Goal: Information Seeking & Learning: Learn about a topic

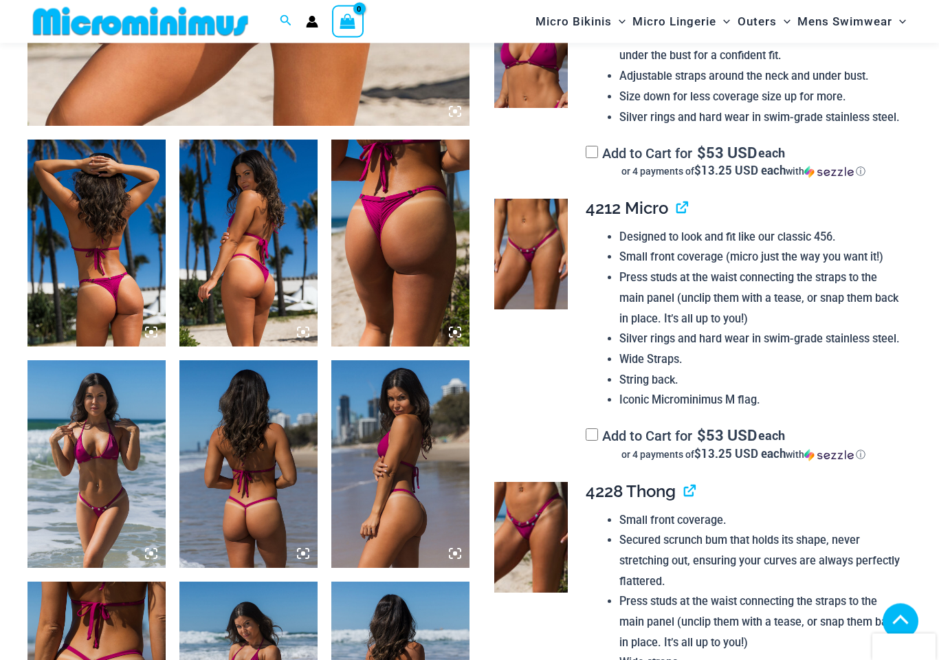
scroll to position [664, 0]
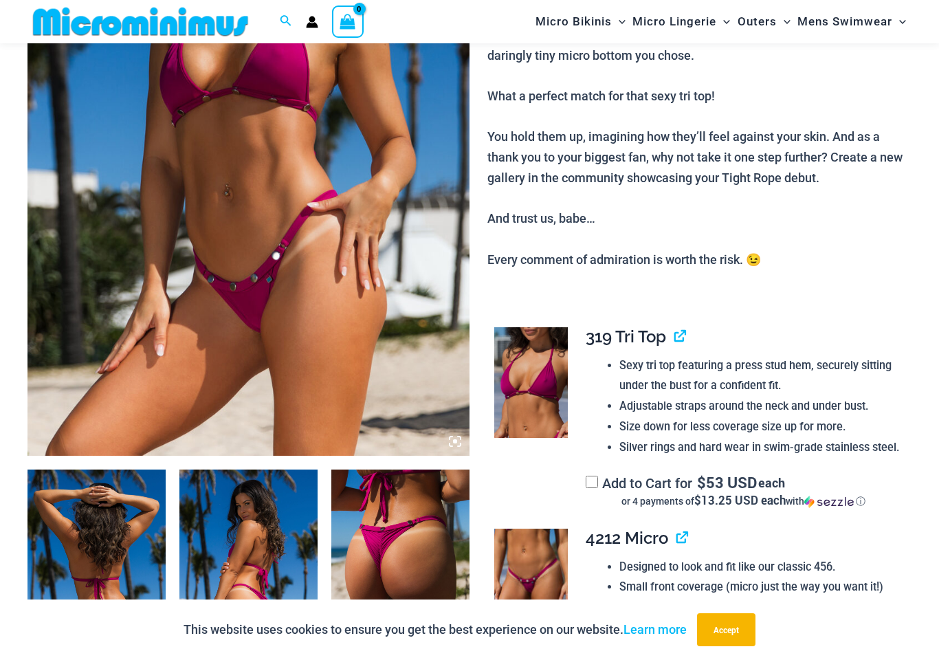
scroll to position [0, 0]
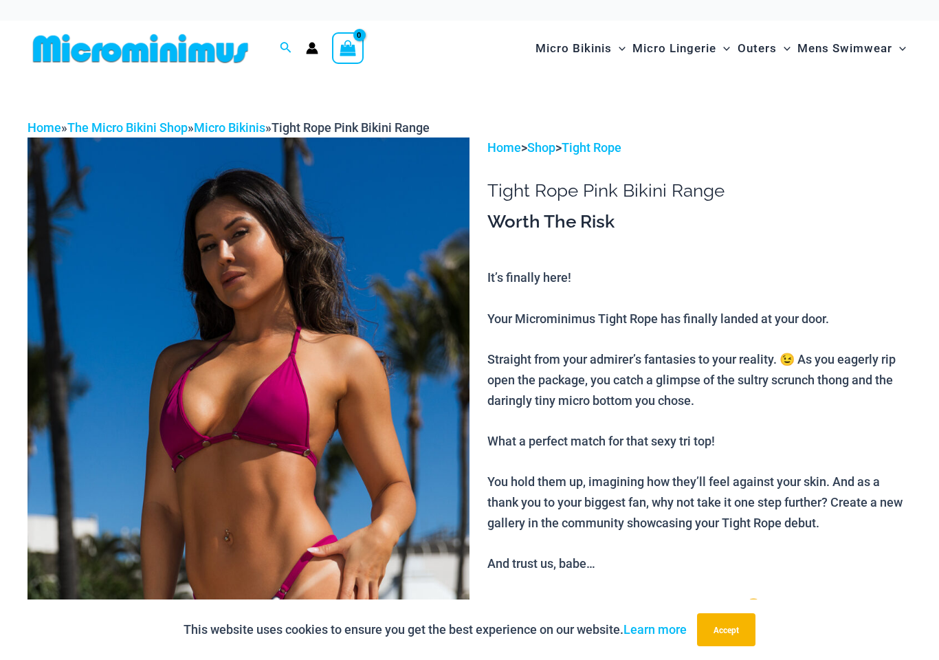
click at [261, 126] on link "Micro Bikinis" at bounding box center [229, 127] width 71 height 14
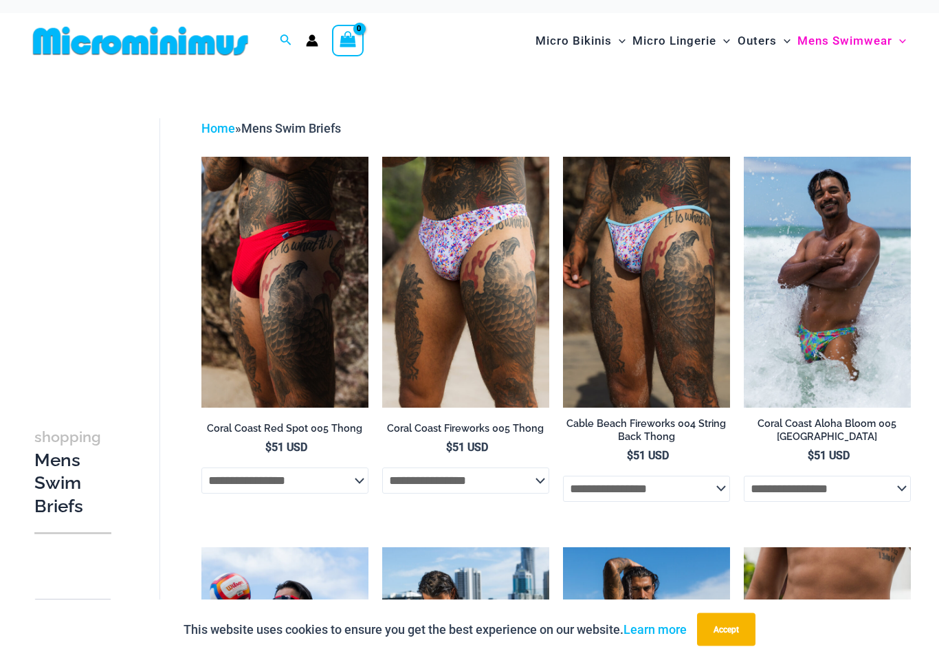
scroll to position [8, 0]
click at [563, 157] on img at bounding box center [563, 157] width 0 height 0
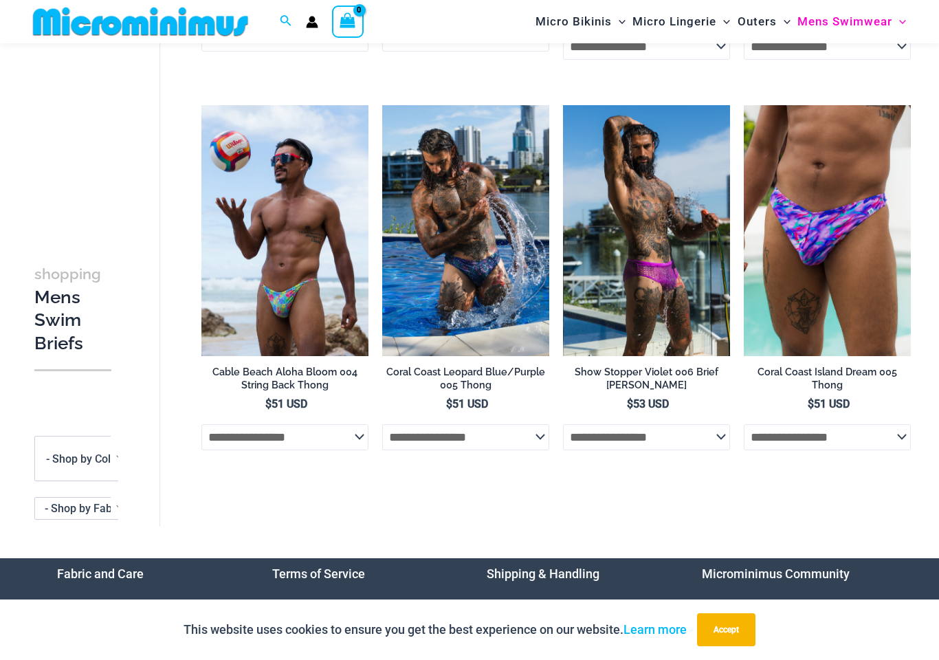
scroll to position [434, 0]
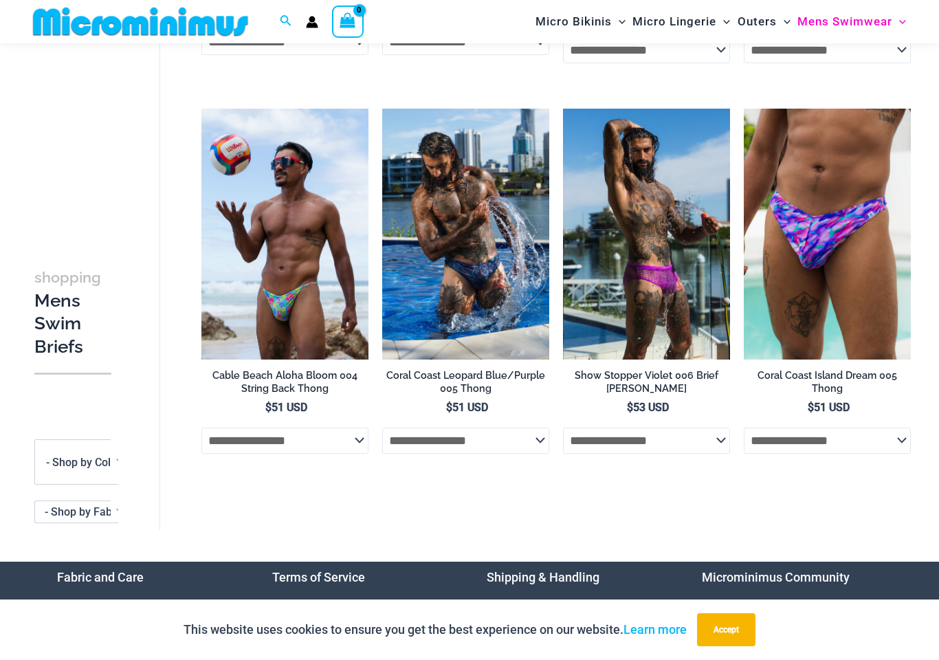
click at [201, 109] on img at bounding box center [201, 109] width 0 height 0
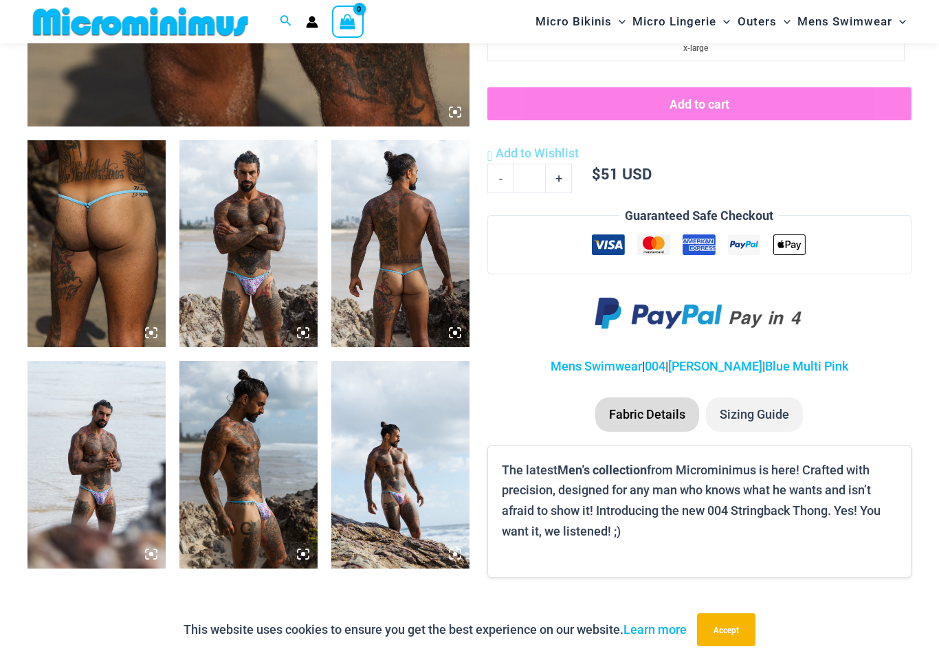
scroll to position [660, 0]
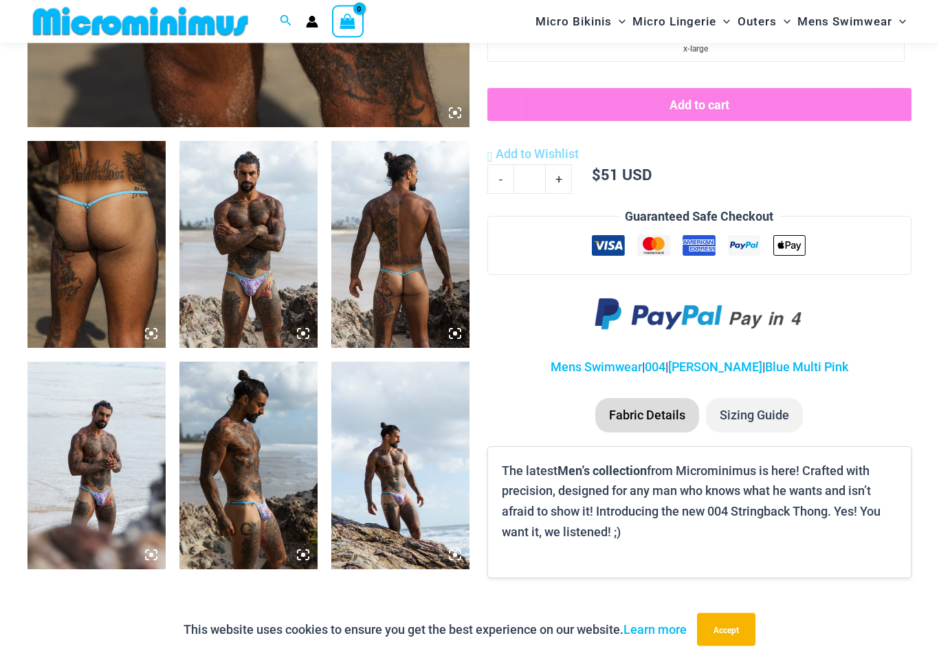
click at [401, 279] on img at bounding box center [400, 245] width 138 height 207
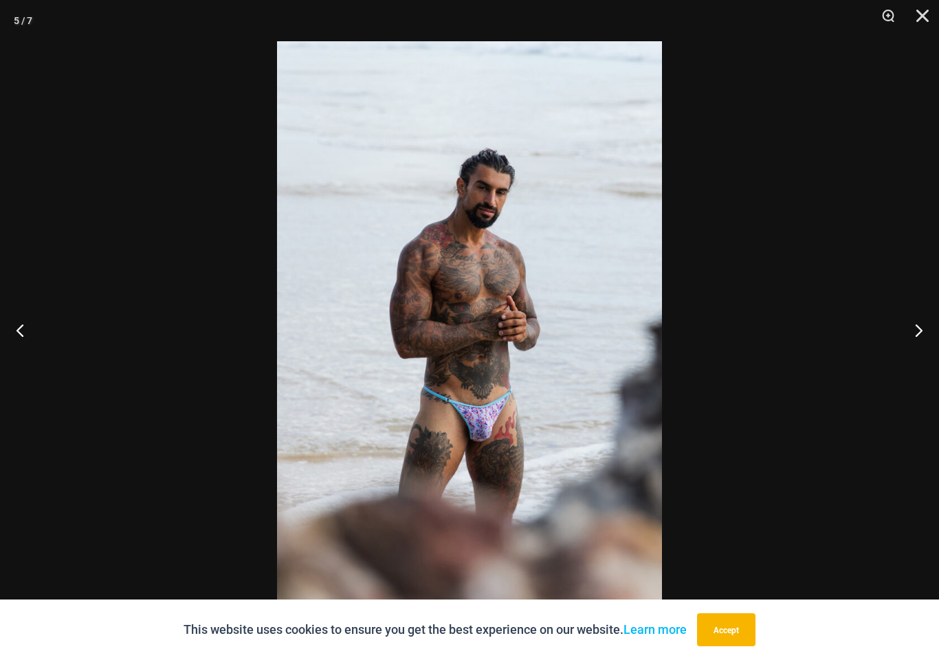
click at [932, 14] on button "Close" at bounding box center [917, 20] width 34 height 41
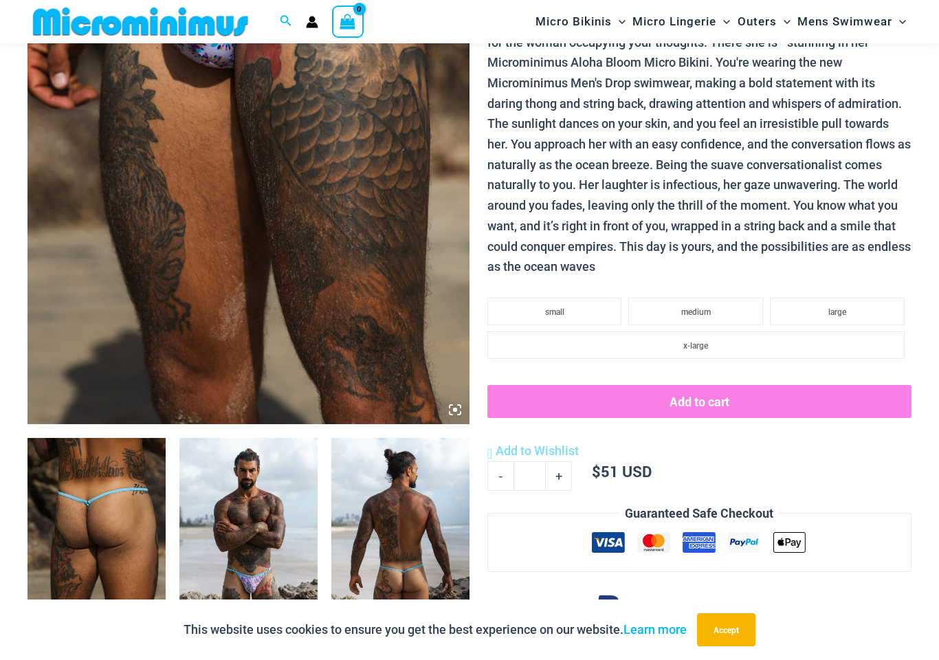
scroll to position [358, 0]
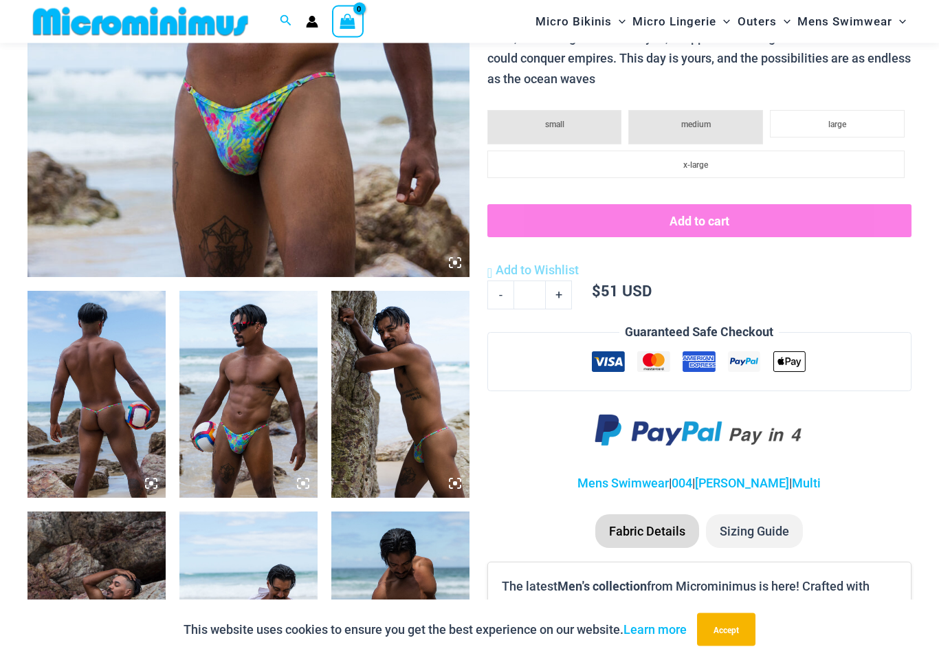
scroll to position [515, 0]
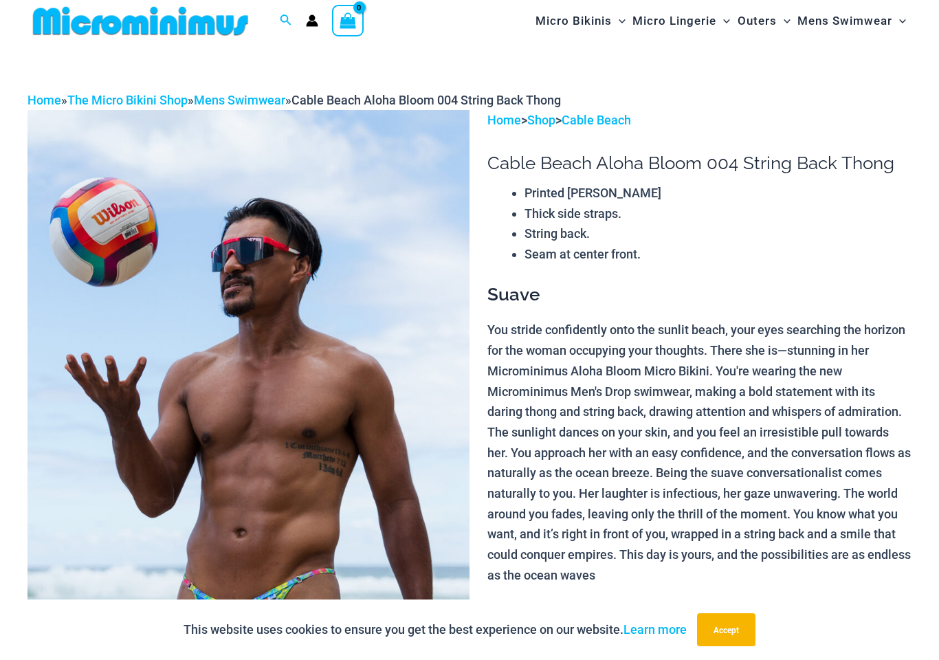
scroll to position [0, 0]
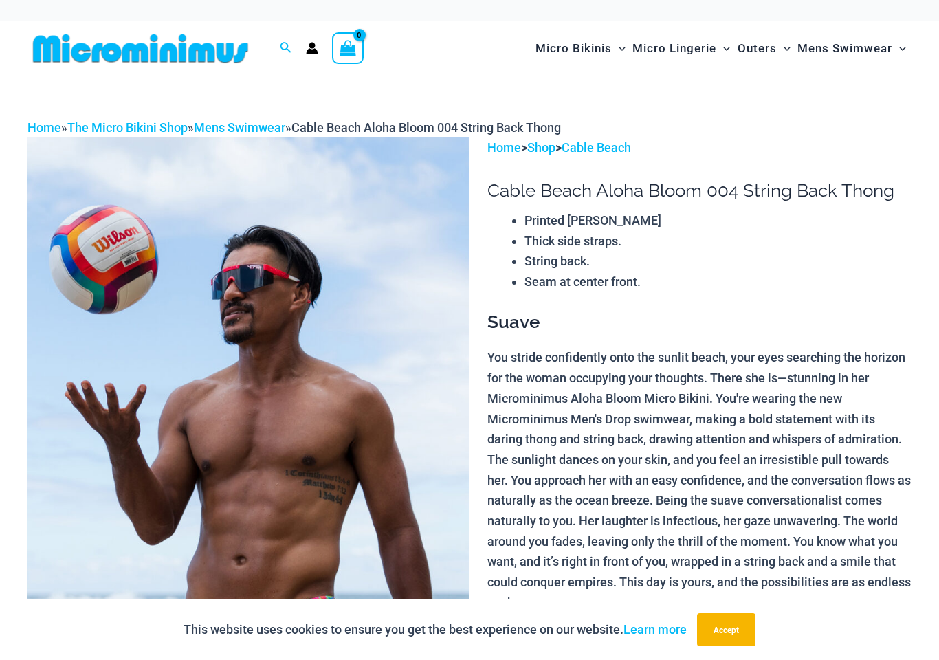
click at [247, 120] on link "Mens Swimwear" at bounding box center [239, 127] width 91 height 14
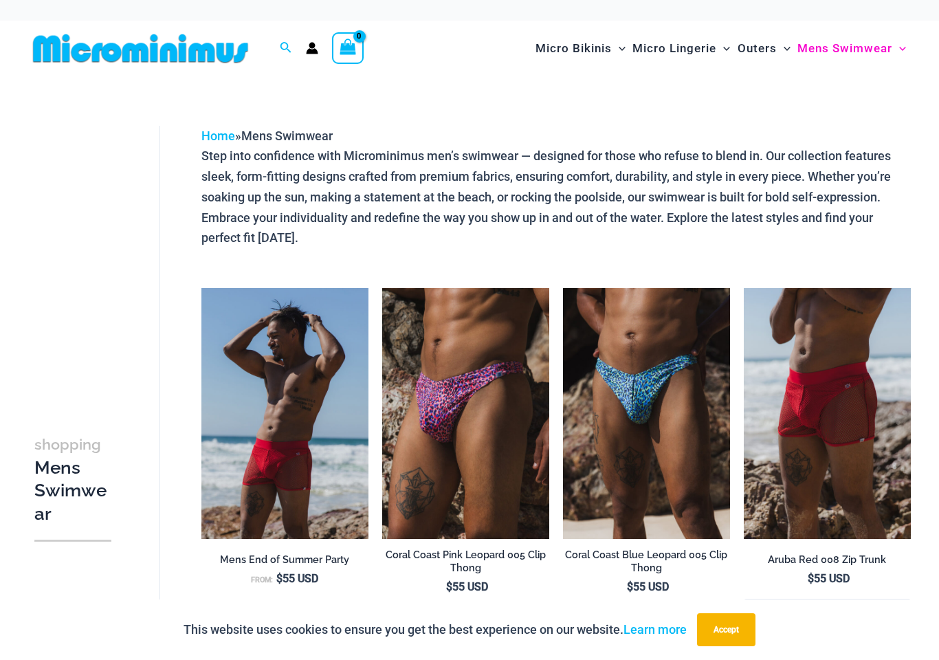
click at [743, 288] on img at bounding box center [743, 288] width 0 height 0
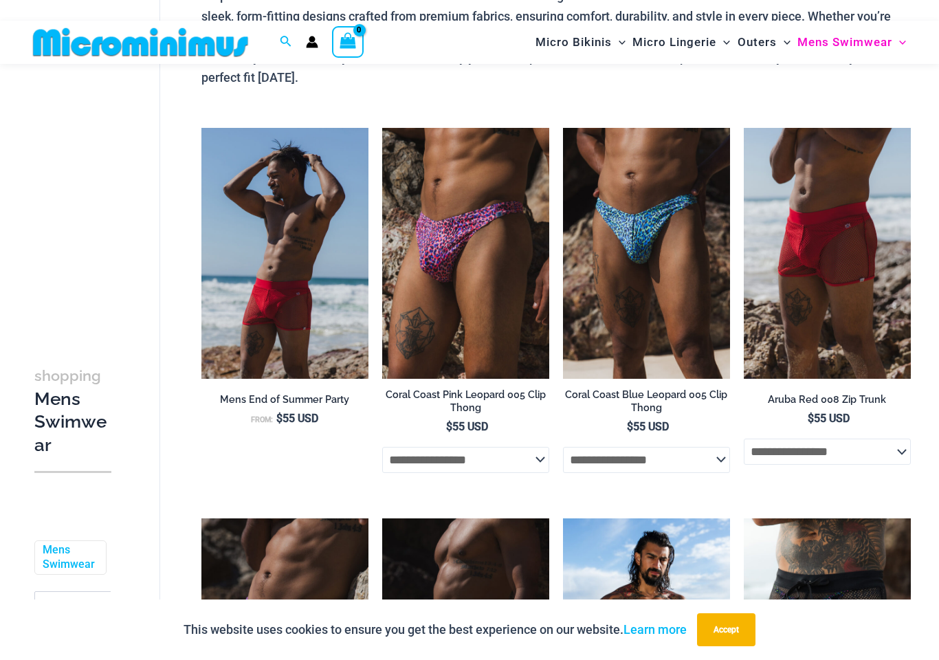
scroll to position [147, 0]
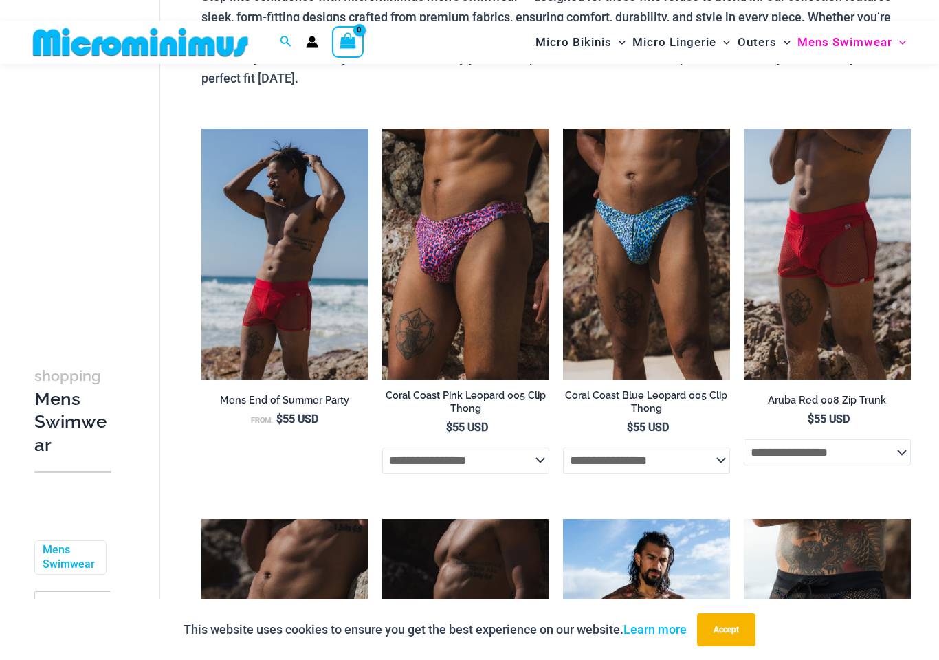
click at [201, 128] on img at bounding box center [201, 128] width 0 height 0
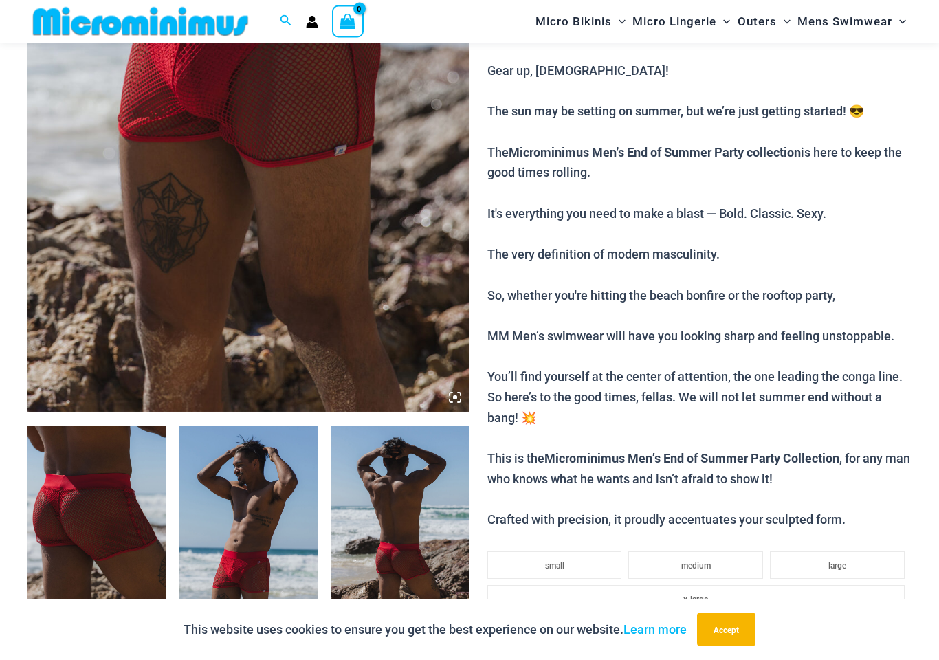
scroll to position [377, 0]
click at [113, 309] on img at bounding box center [248, 79] width 442 height 663
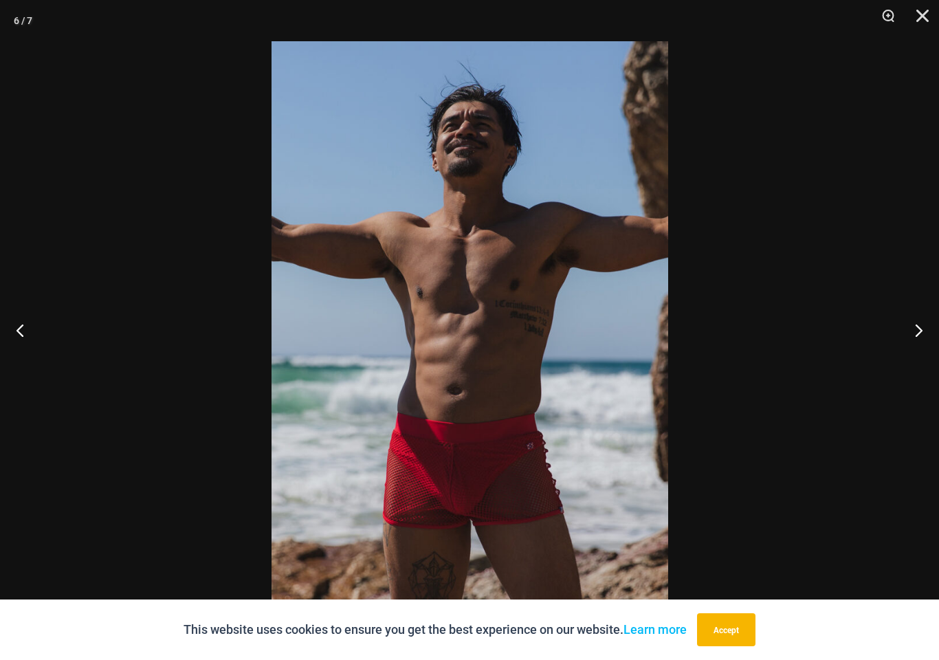
click at [929, 16] on button "Close" at bounding box center [917, 20] width 34 height 41
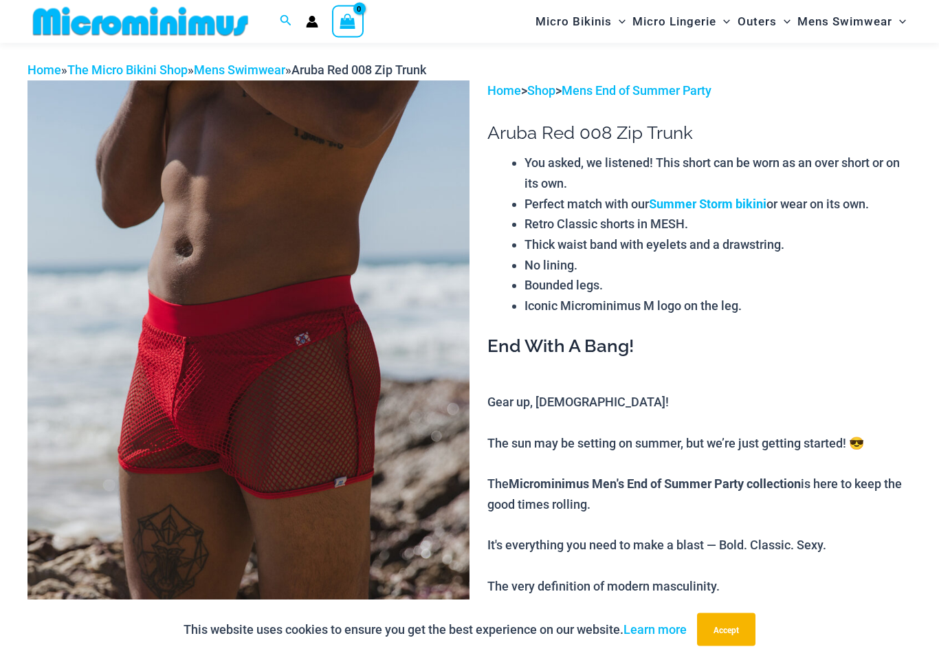
scroll to position [0, 0]
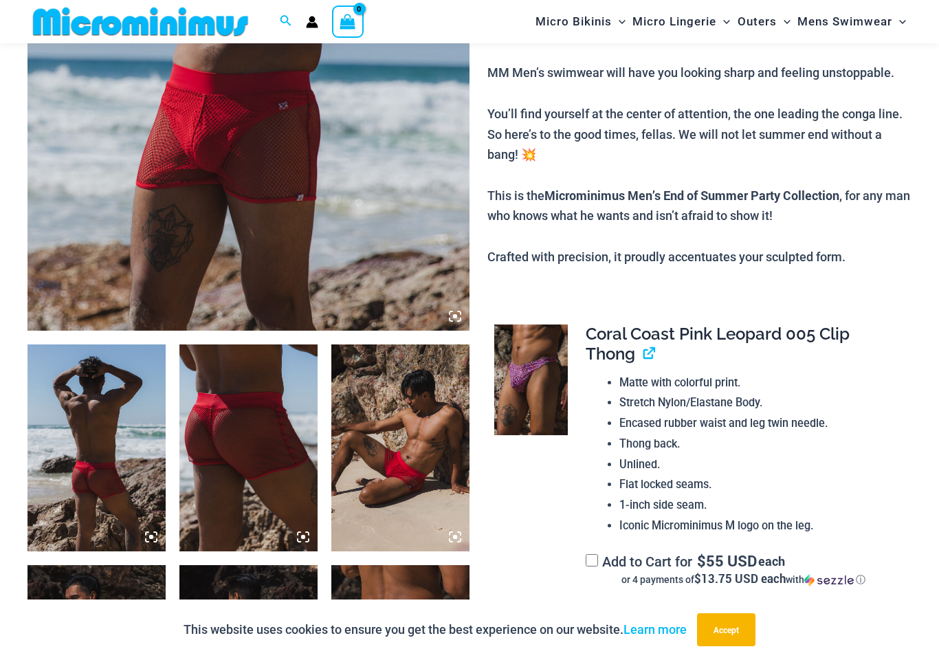
scroll to position [419, 0]
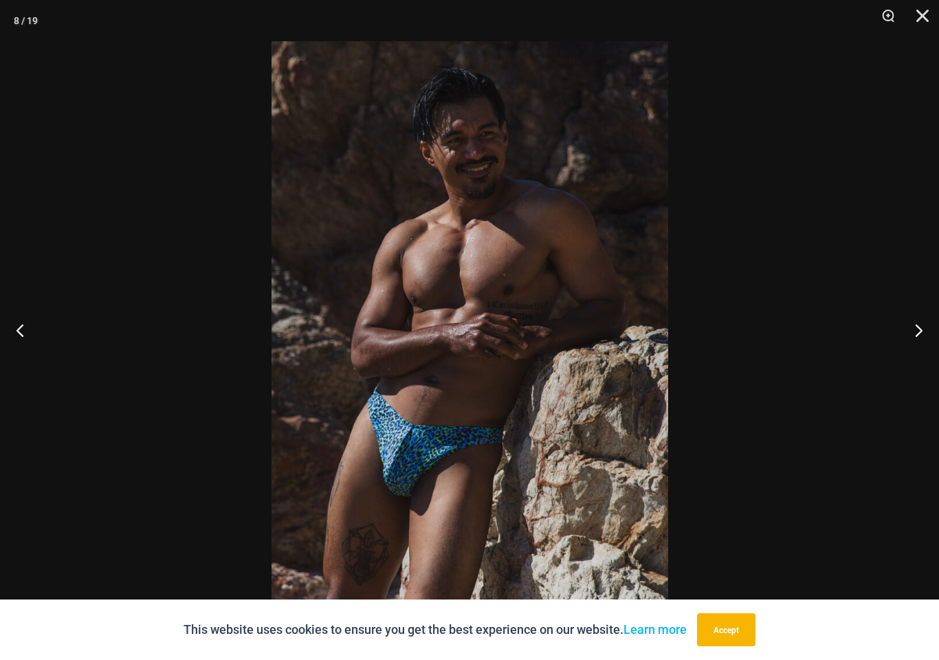
click at [923, 12] on button "Close" at bounding box center [917, 20] width 34 height 41
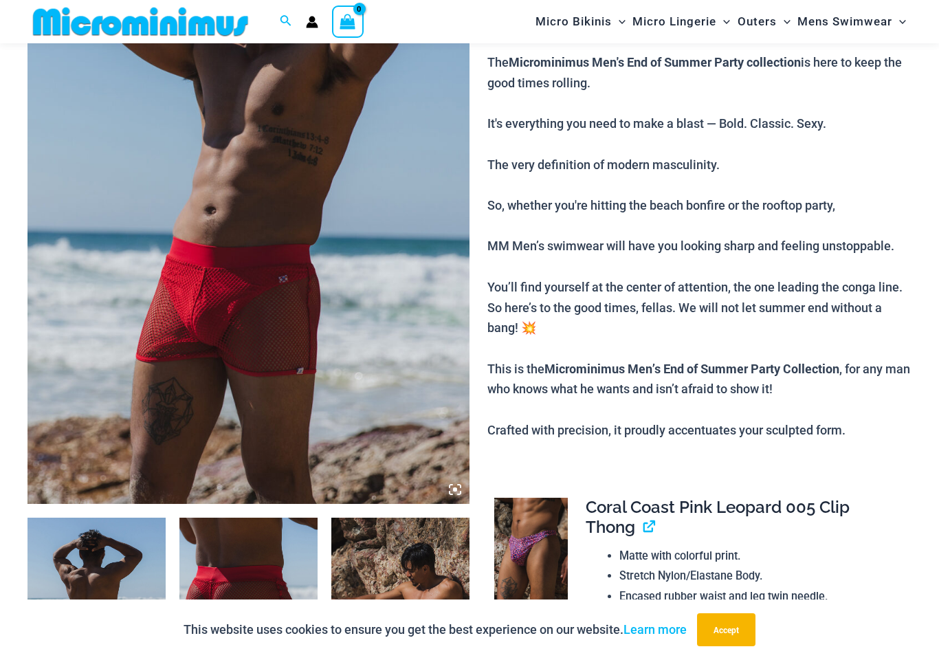
scroll to position [0, 0]
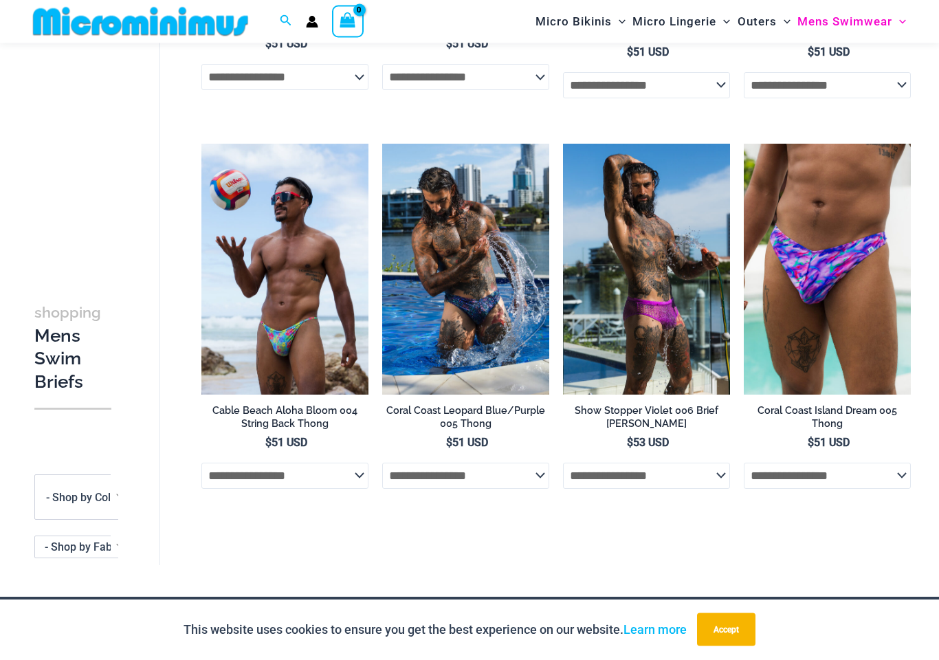
scroll to position [399, 0]
click at [382, 144] on img at bounding box center [382, 144] width 0 height 0
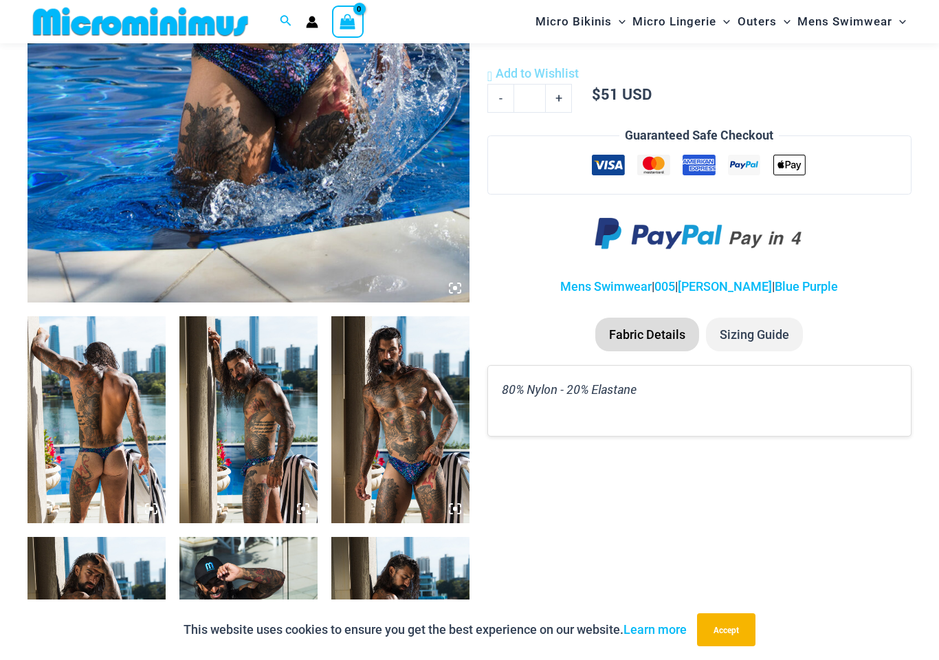
scroll to position [482, 0]
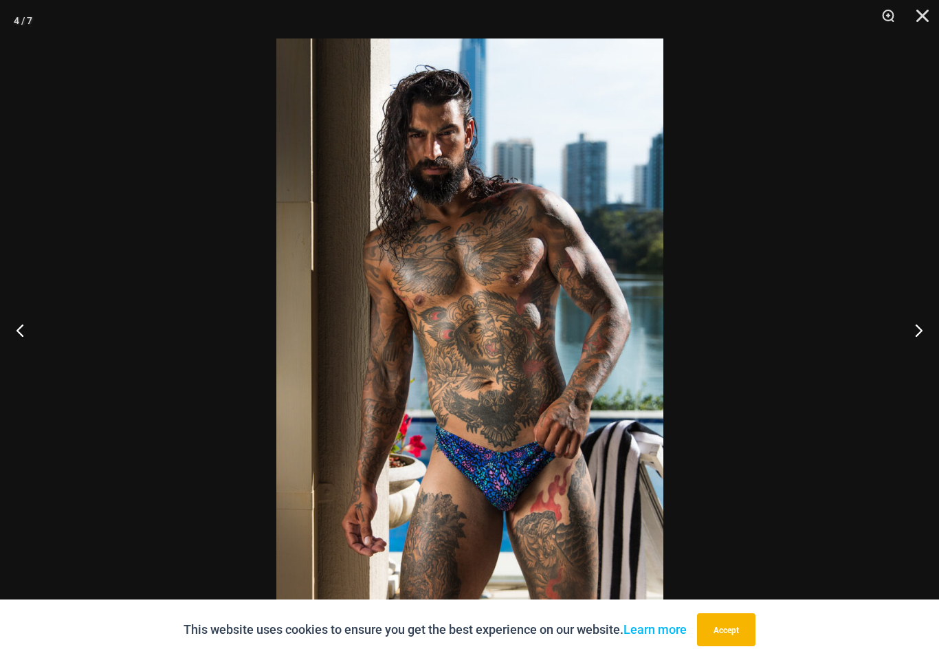
click at [928, 15] on button "Close" at bounding box center [917, 20] width 34 height 41
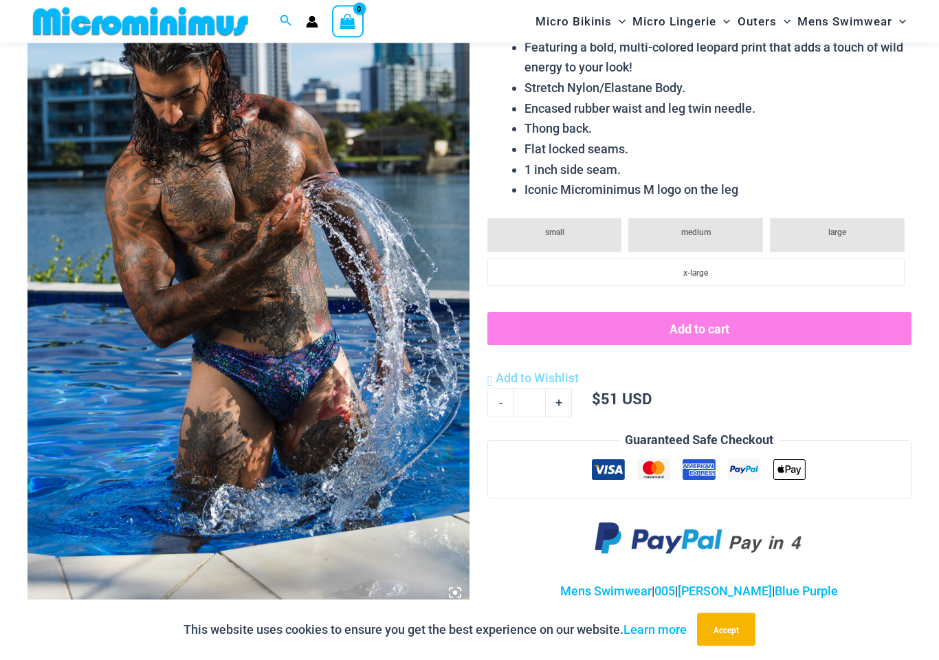
scroll to position [182, 0]
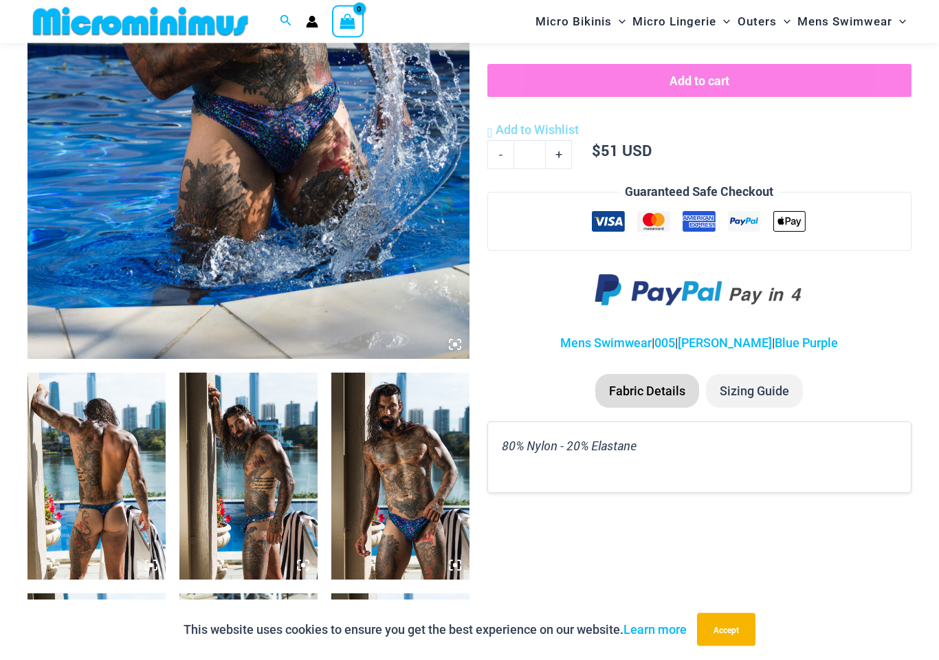
click at [783, 379] on li "Sizing Guide" at bounding box center [754, 391] width 97 height 34
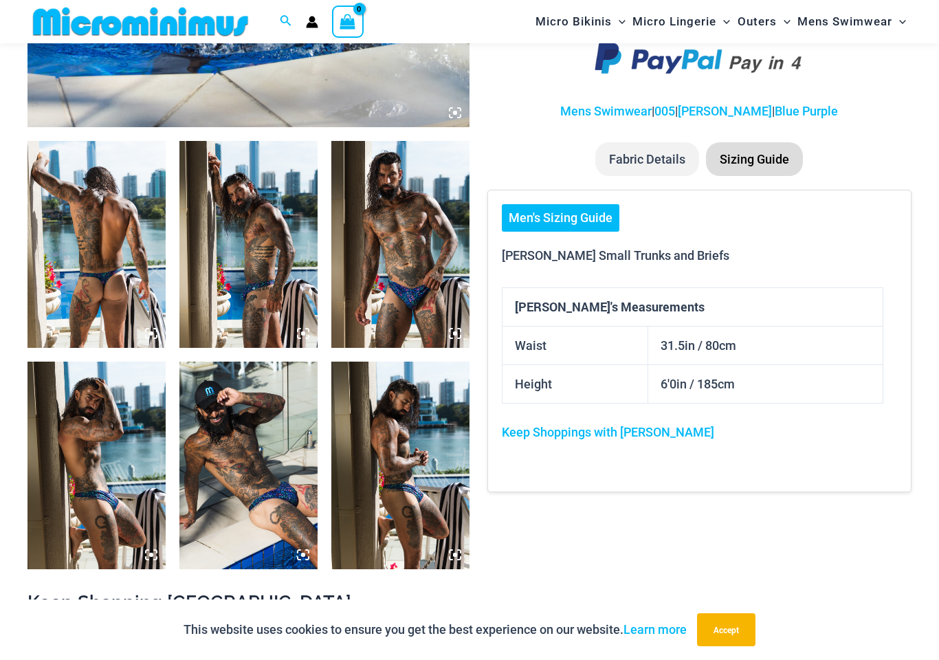
scroll to position [660, 0]
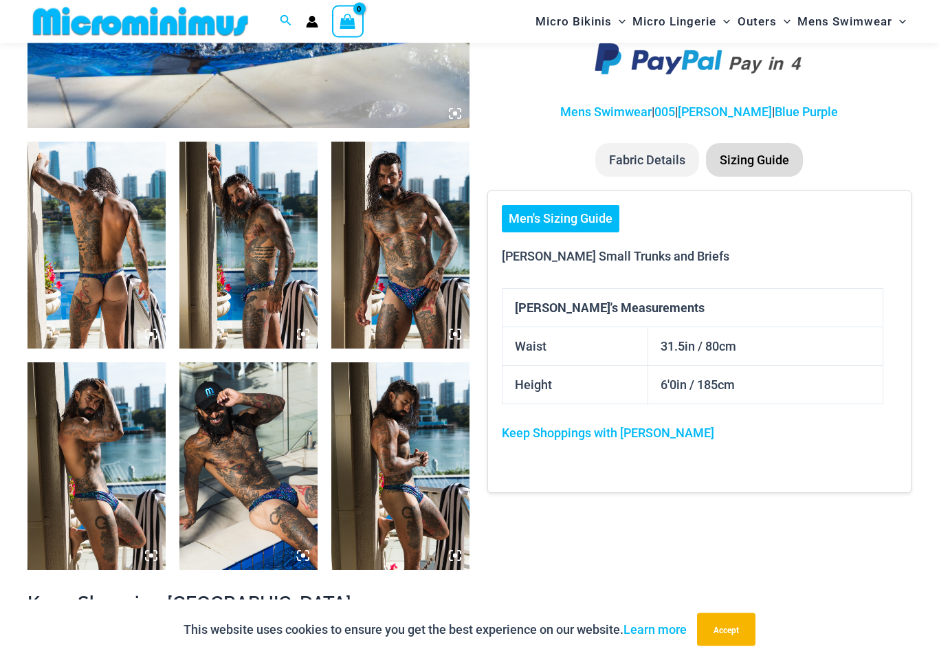
click at [577, 209] on link "Men's Sizing Guide" at bounding box center [561, 218] width 118 height 27
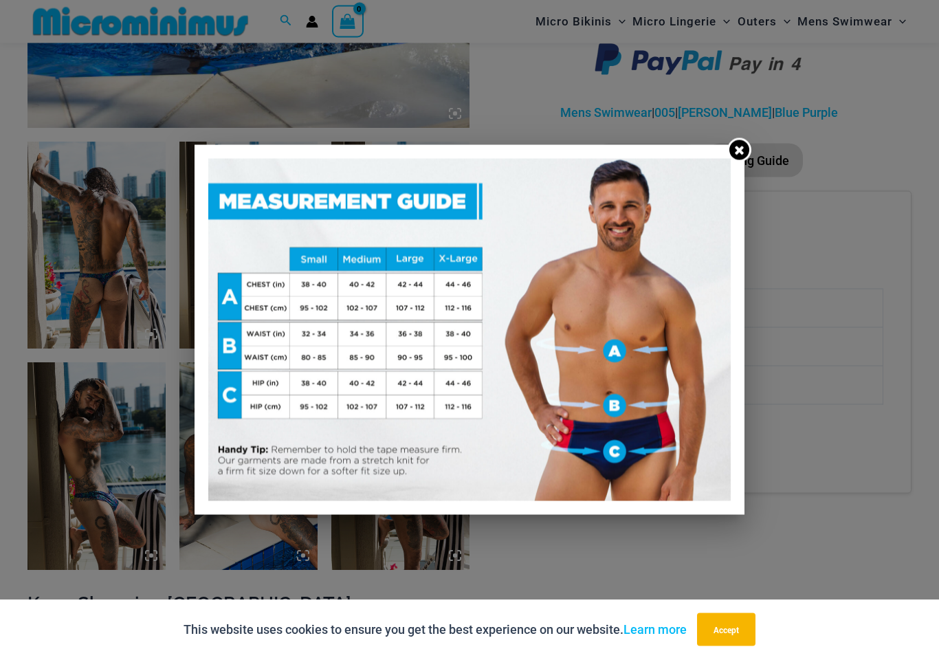
scroll to position [660, 0]
click at [200, 416] on div at bounding box center [469, 329] width 550 height 369
click at [889, 525] on div at bounding box center [469, 330] width 939 height 660
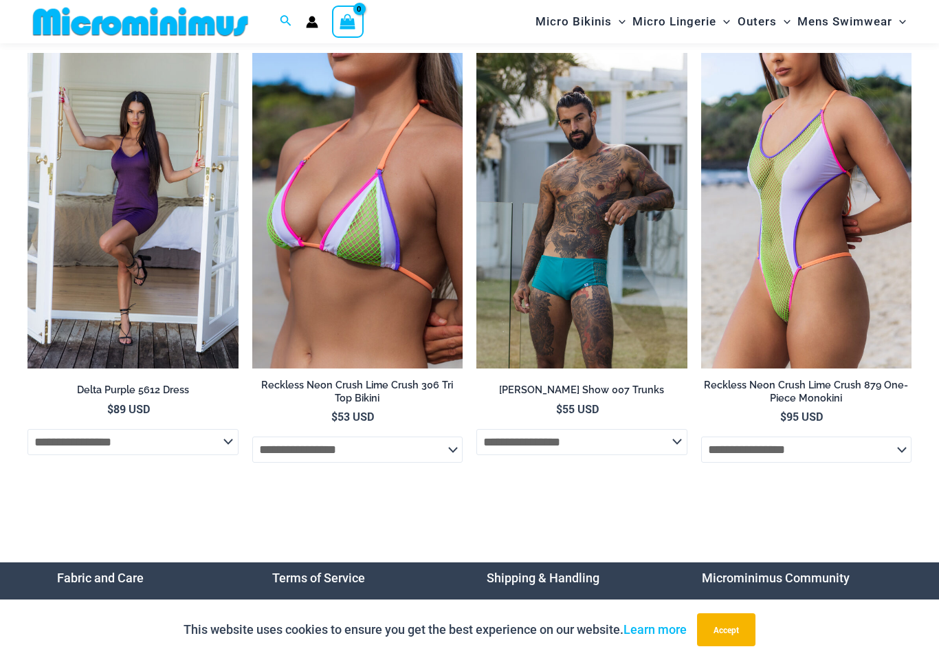
scroll to position [3794, 0]
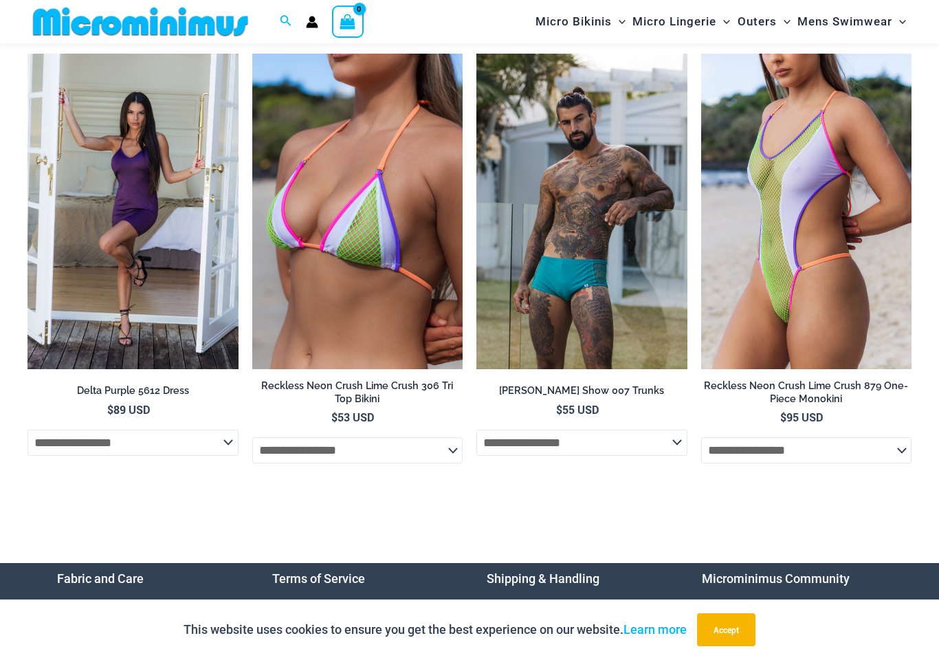
click at [476, 54] on img at bounding box center [476, 54] width 0 height 0
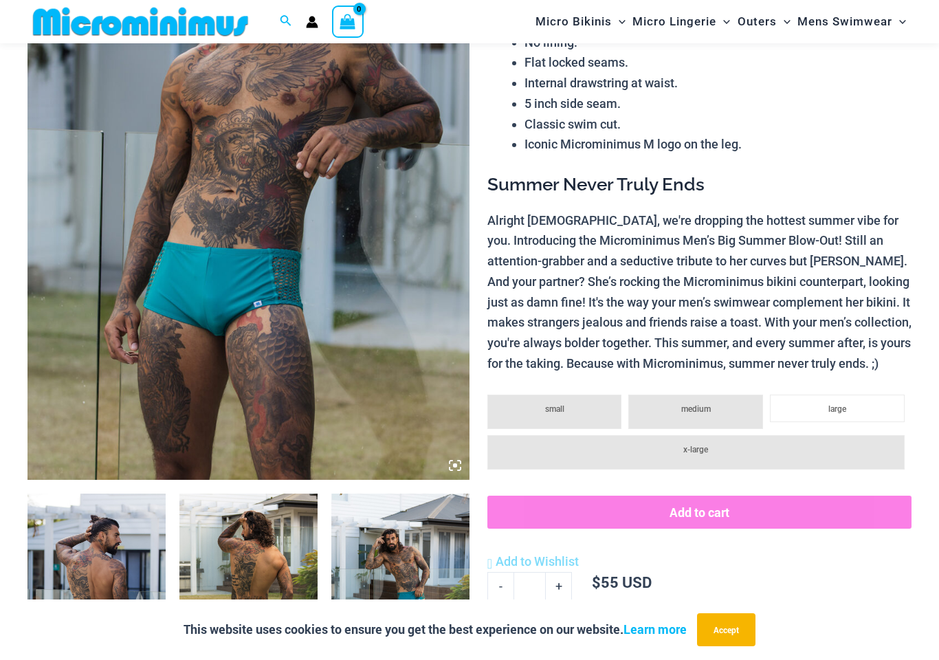
scroll to position [309, 0]
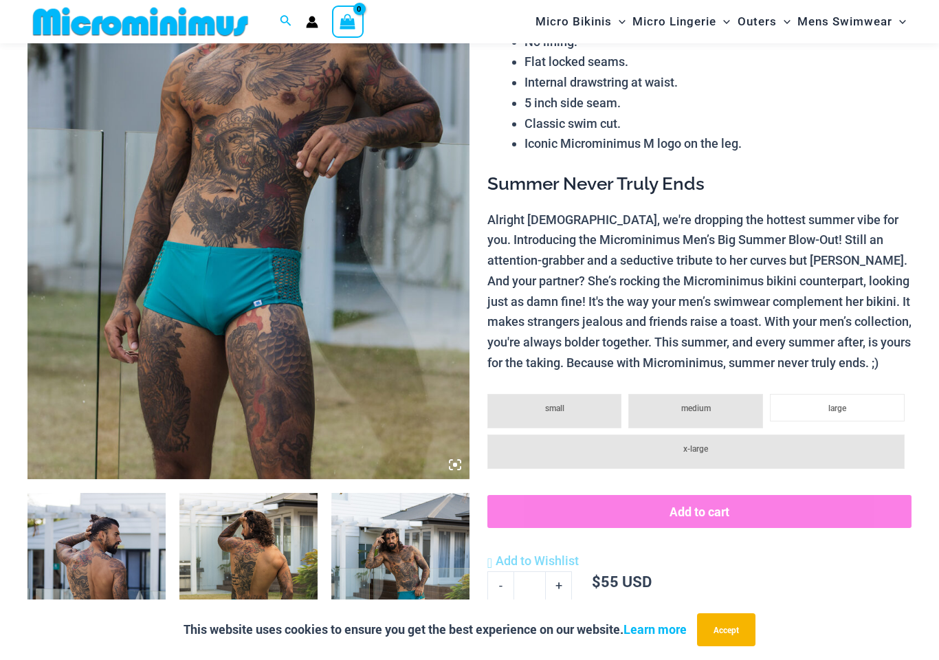
click at [142, 291] on img at bounding box center [248, 147] width 442 height 663
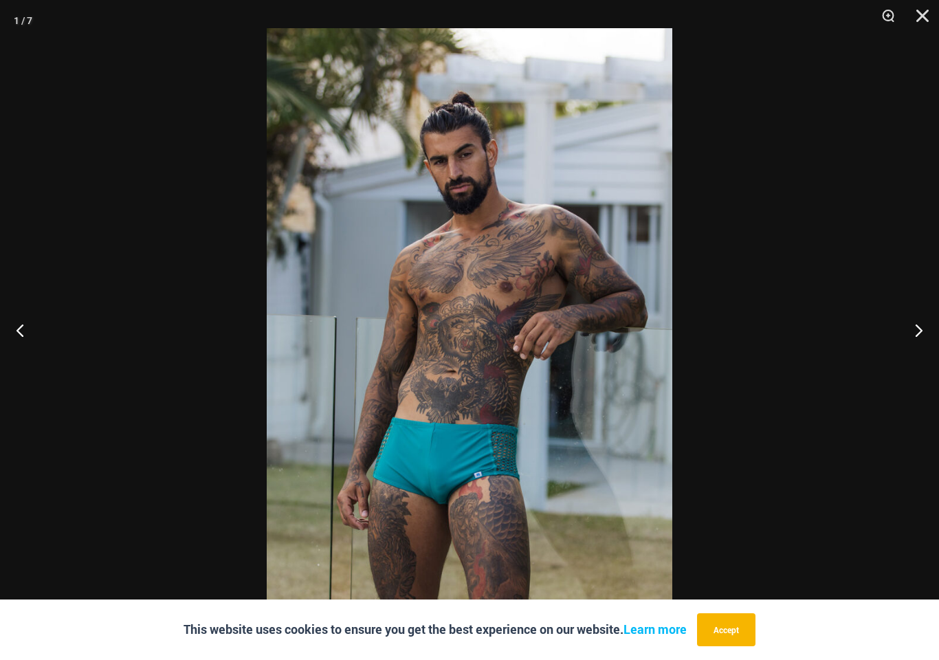
click at [913, 341] on button "Next" at bounding box center [913, 329] width 52 height 69
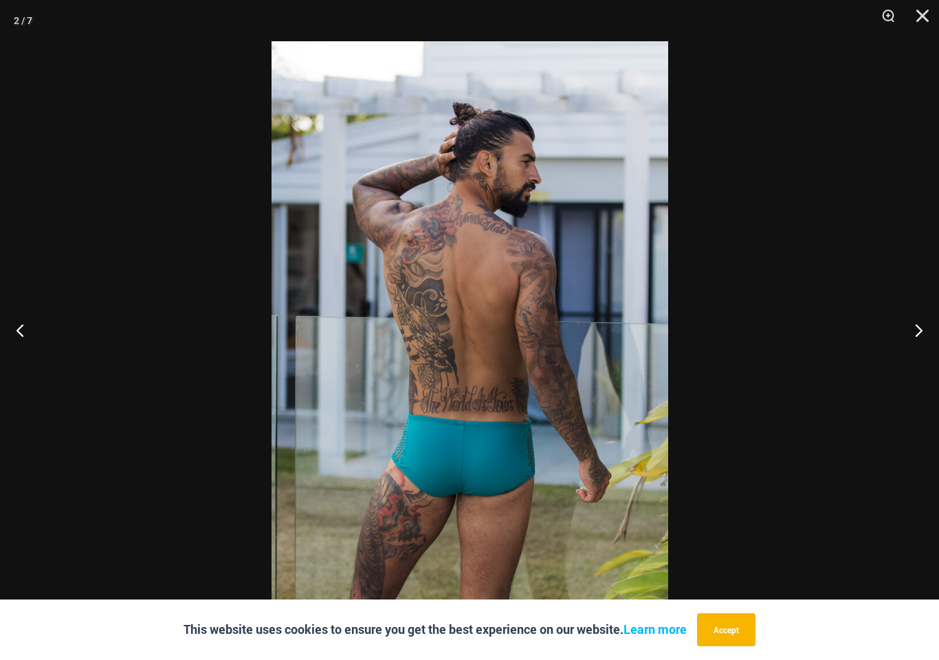
click at [919, 345] on button "Next" at bounding box center [913, 329] width 52 height 69
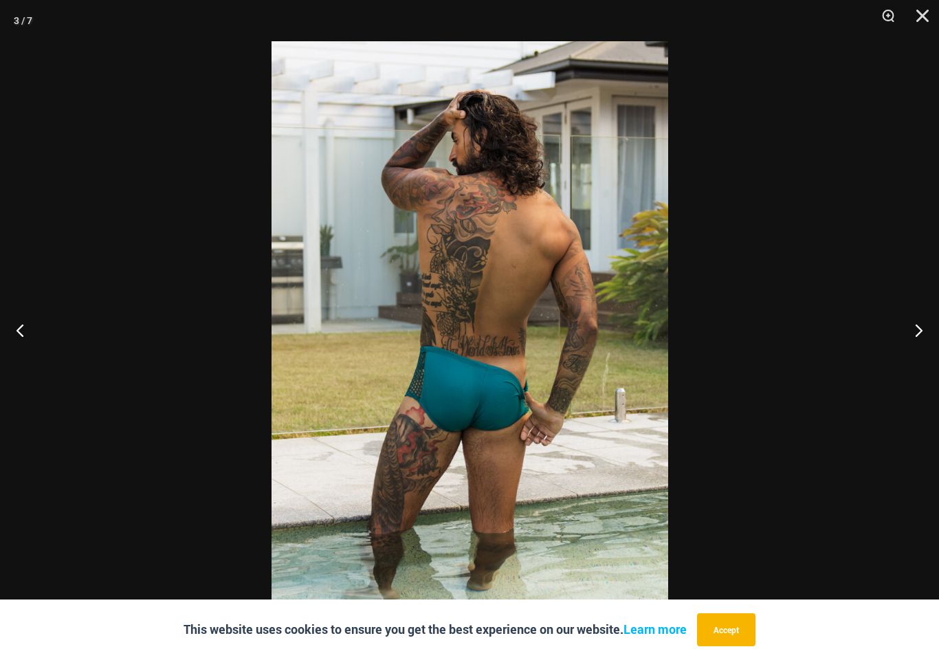
click at [921, 346] on button "Next" at bounding box center [913, 329] width 52 height 69
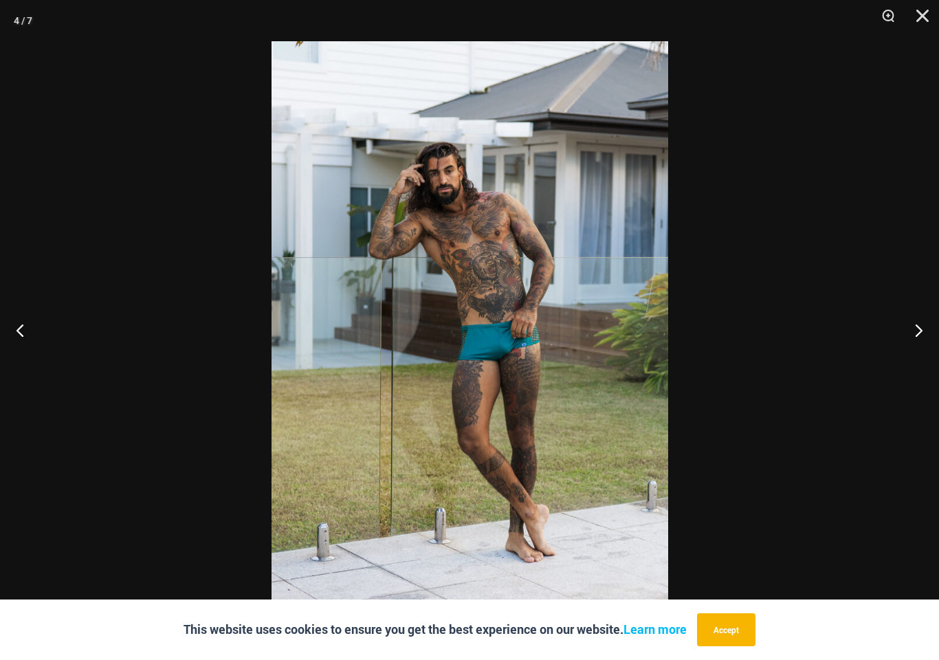
click at [932, 341] on button "Next" at bounding box center [913, 329] width 52 height 69
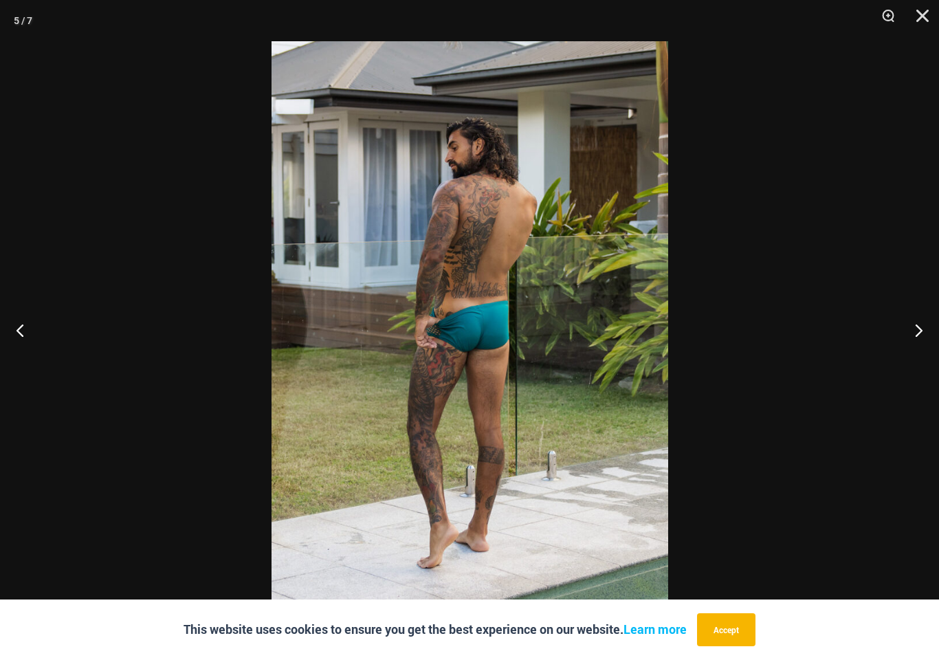
click at [932, 340] on button "Next" at bounding box center [913, 329] width 52 height 69
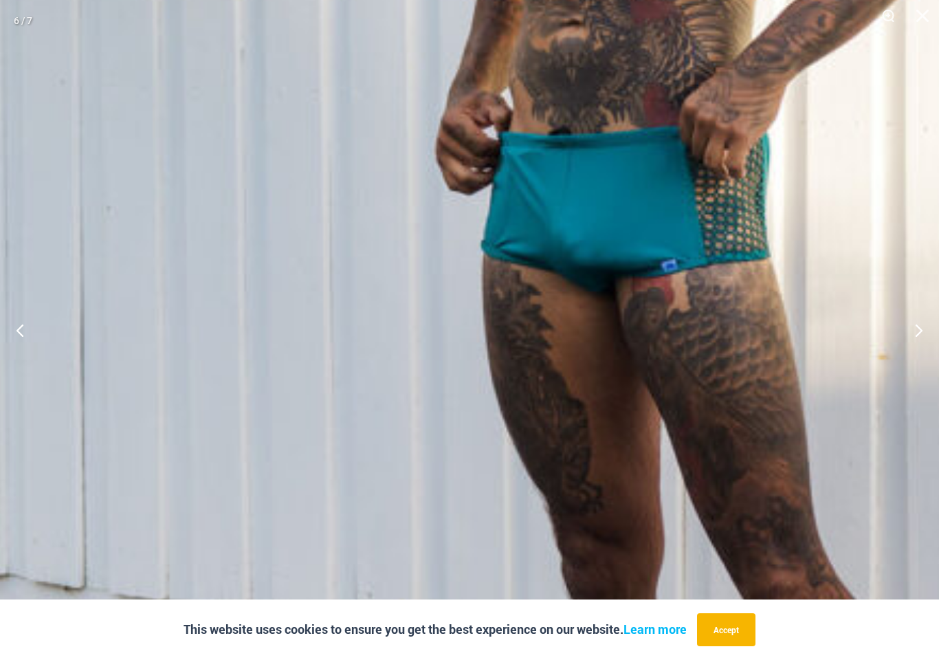
click at [916, 337] on button "Next" at bounding box center [913, 329] width 52 height 69
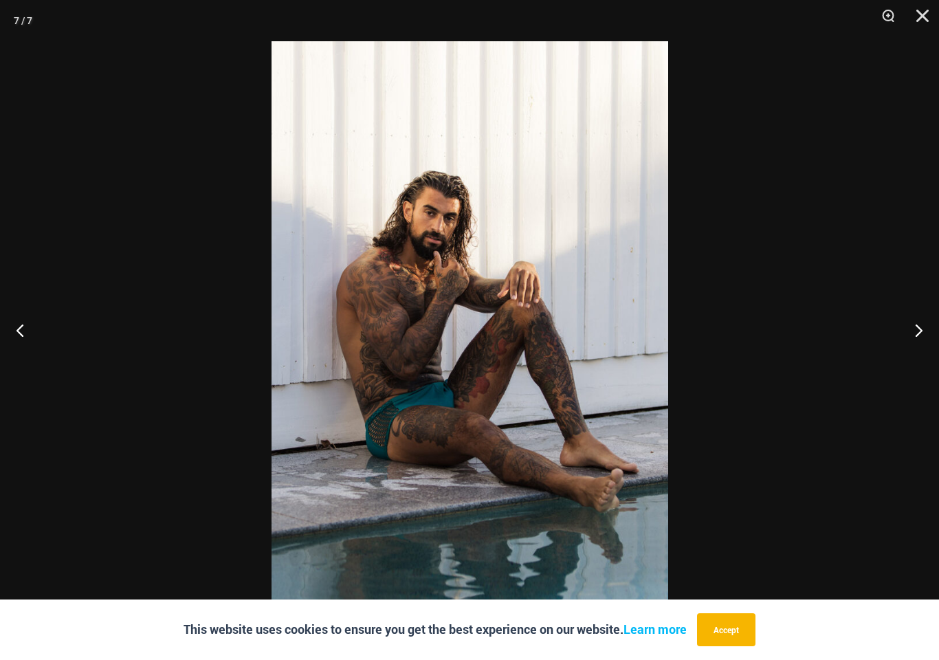
click at [905, 337] on button "Next" at bounding box center [913, 329] width 52 height 69
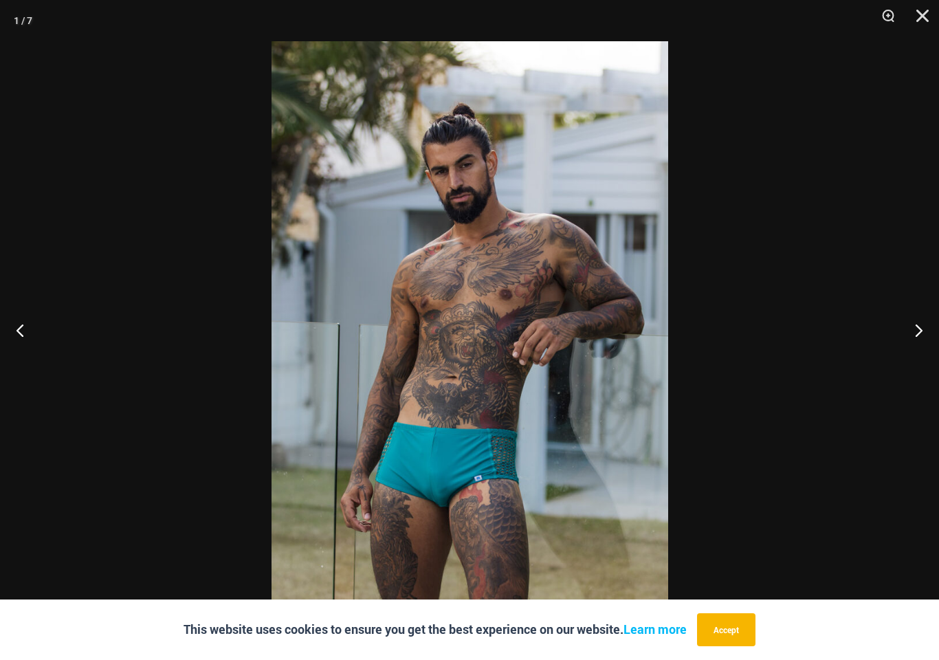
click at [906, 339] on button "Next" at bounding box center [913, 329] width 52 height 69
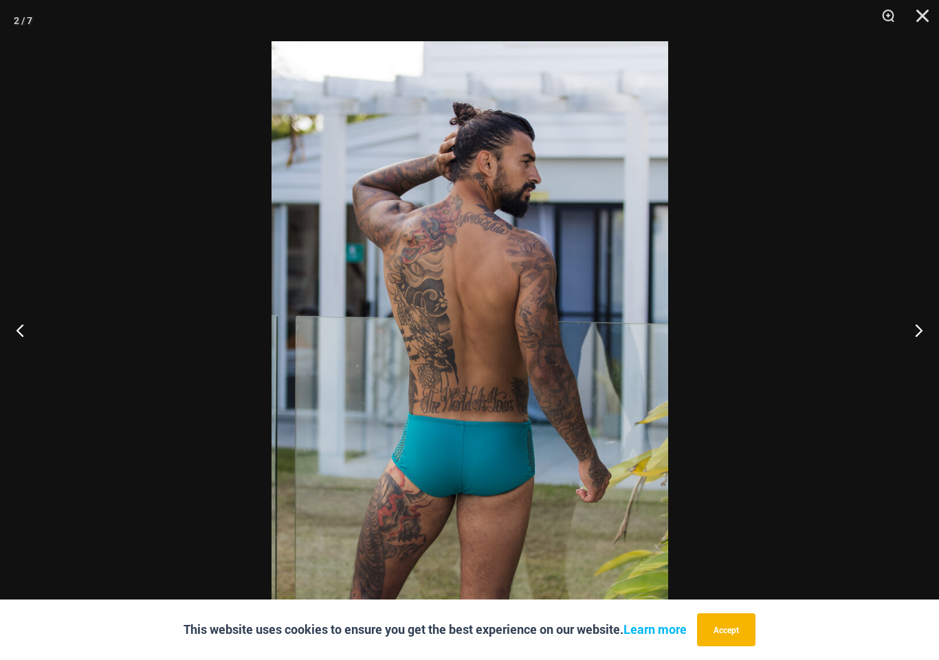
click at [904, 335] on button "Next" at bounding box center [913, 329] width 52 height 69
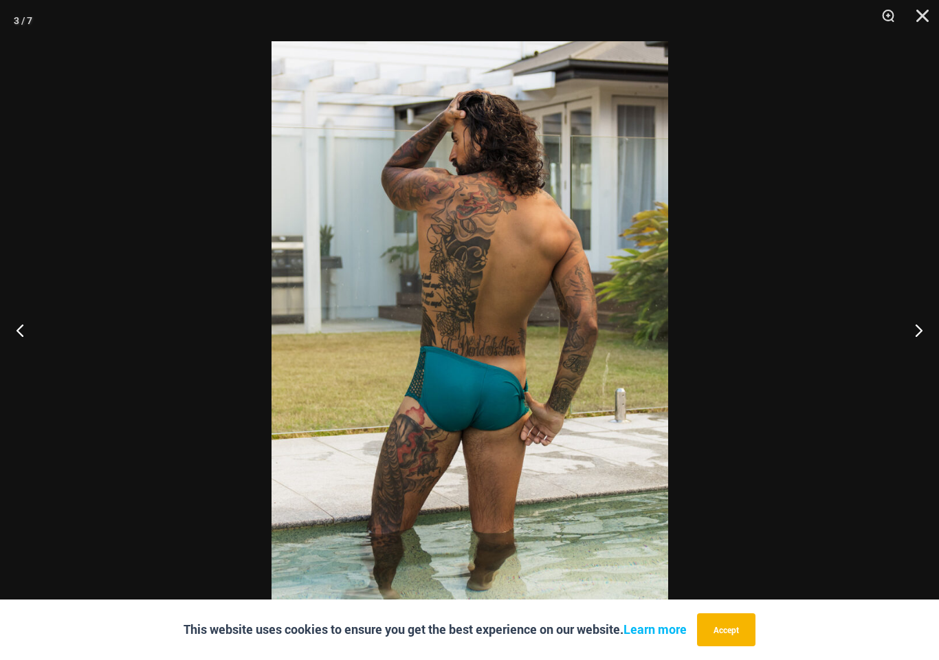
click at [906, 335] on button "Next" at bounding box center [913, 329] width 52 height 69
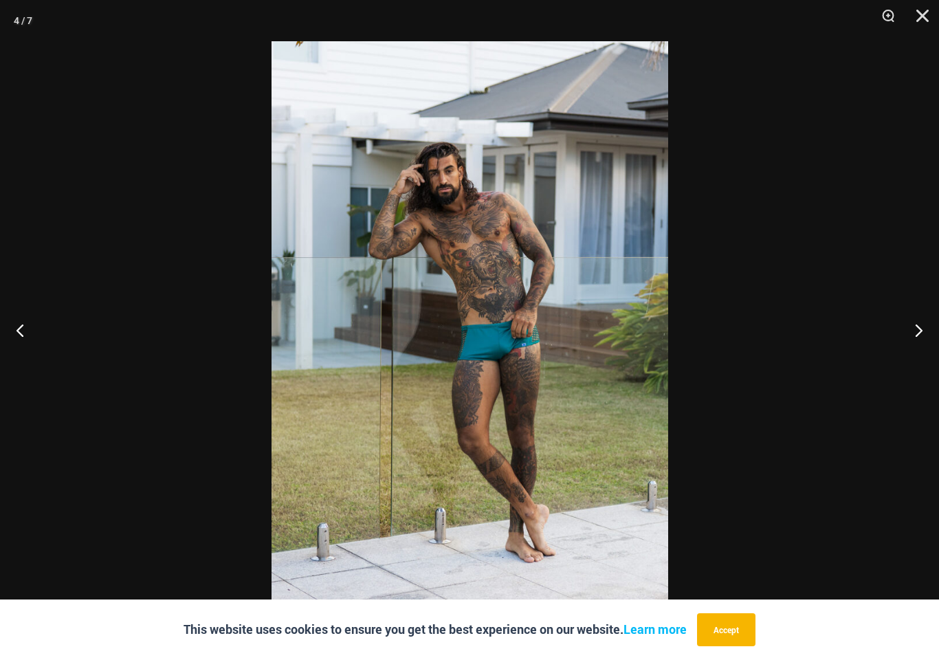
click at [906, 334] on button "Next" at bounding box center [913, 329] width 52 height 69
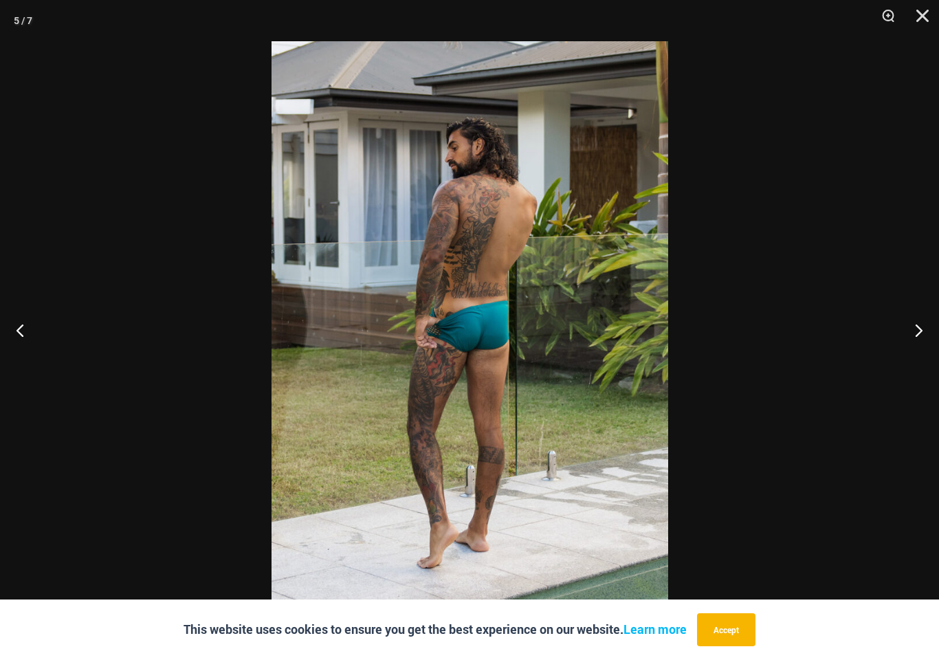
click at [904, 333] on button "Next" at bounding box center [913, 329] width 52 height 69
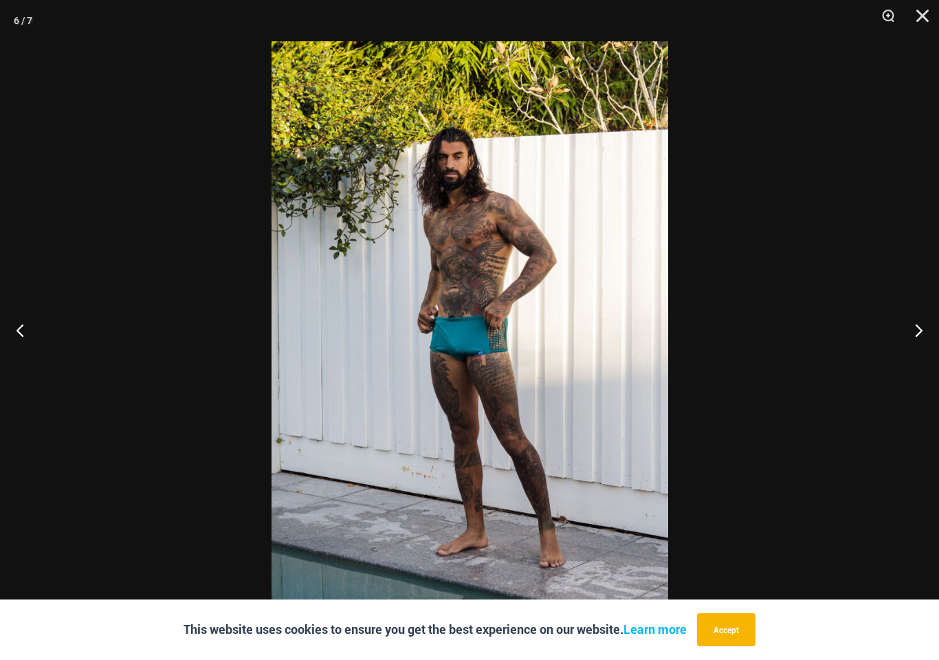
click at [904, 331] on button "Next" at bounding box center [913, 329] width 52 height 69
click at [932, 14] on button "Close" at bounding box center [917, 20] width 34 height 41
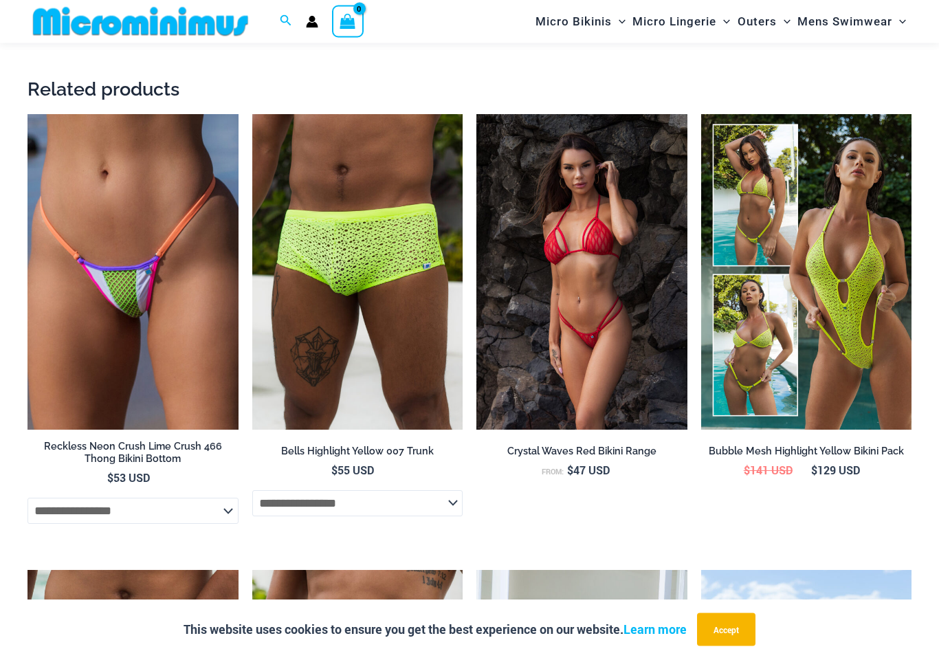
scroll to position [1726, 0]
click at [252, 114] on img at bounding box center [252, 114] width 0 height 0
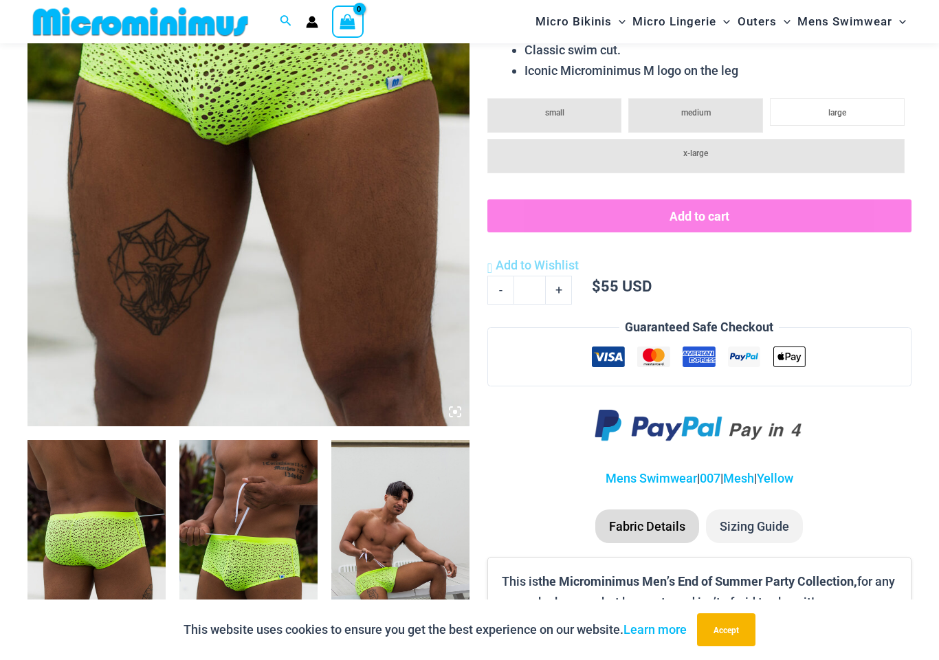
scroll to position [361, 0]
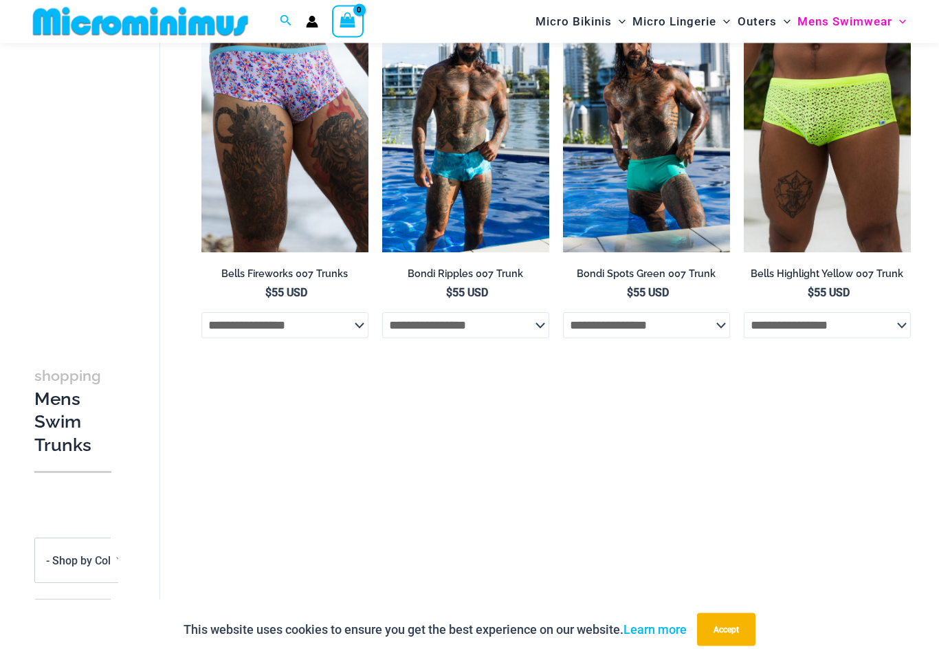
scroll to position [533, 0]
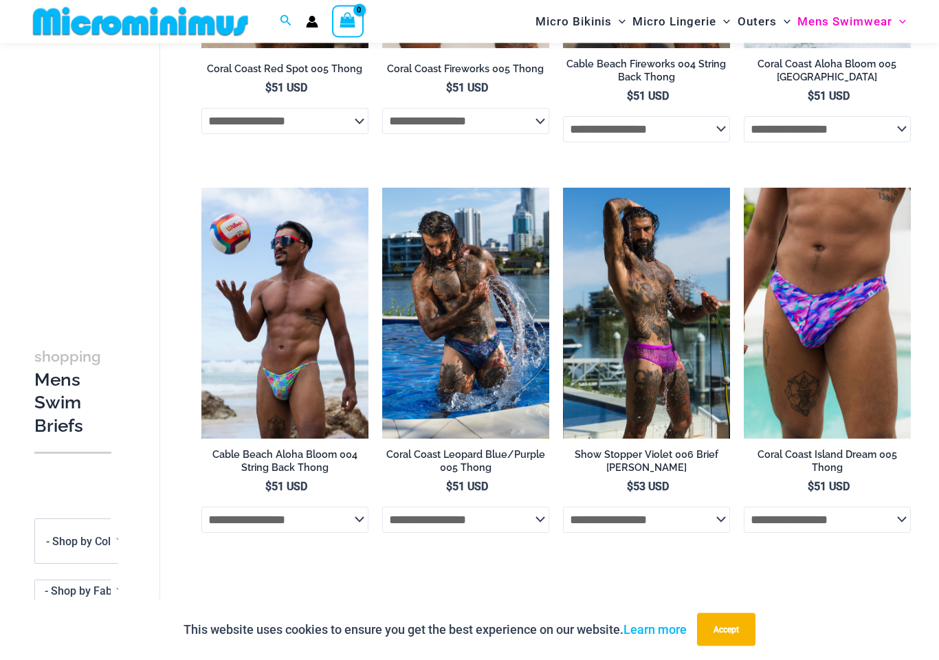
scroll to position [355, 0]
click at [563, 188] on img at bounding box center [563, 188] width 0 height 0
click at [201, 188] on img at bounding box center [201, 188] width 0 height 0
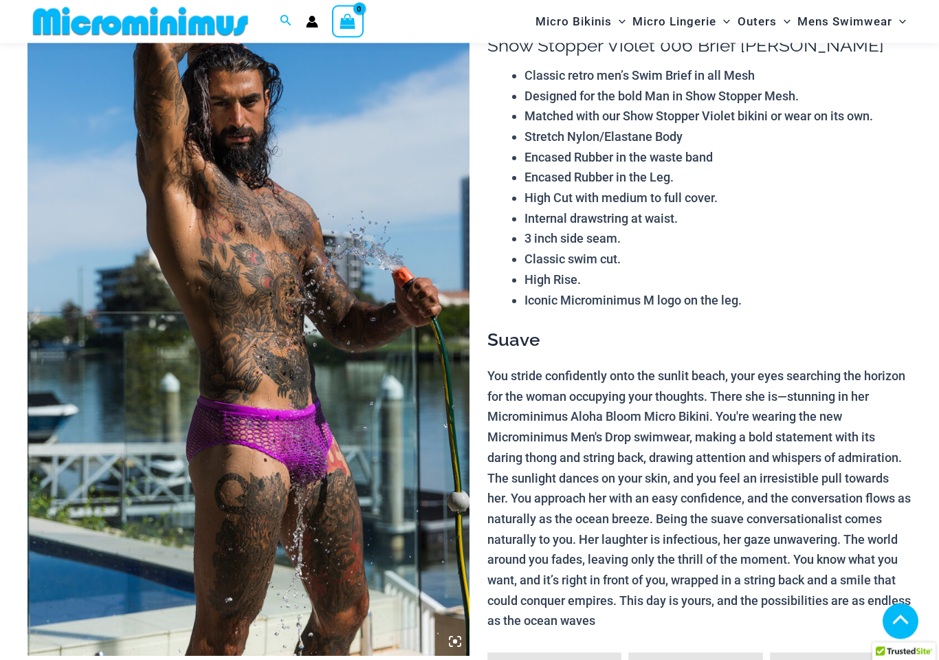
scroll to position [251, 0]
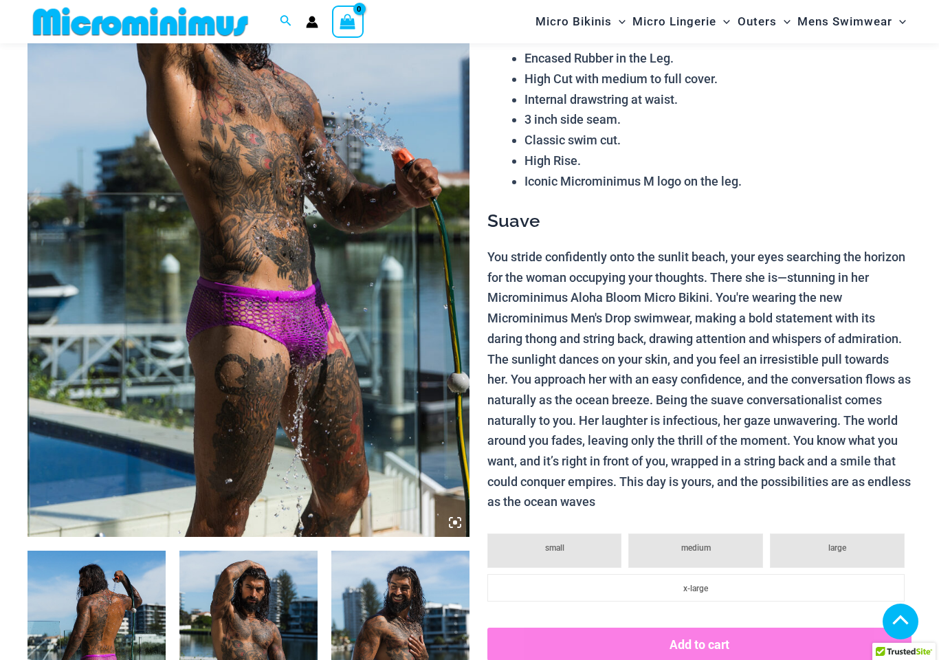
click at [164, 291] on img at bounding box center [248, 205] width 442 height 663
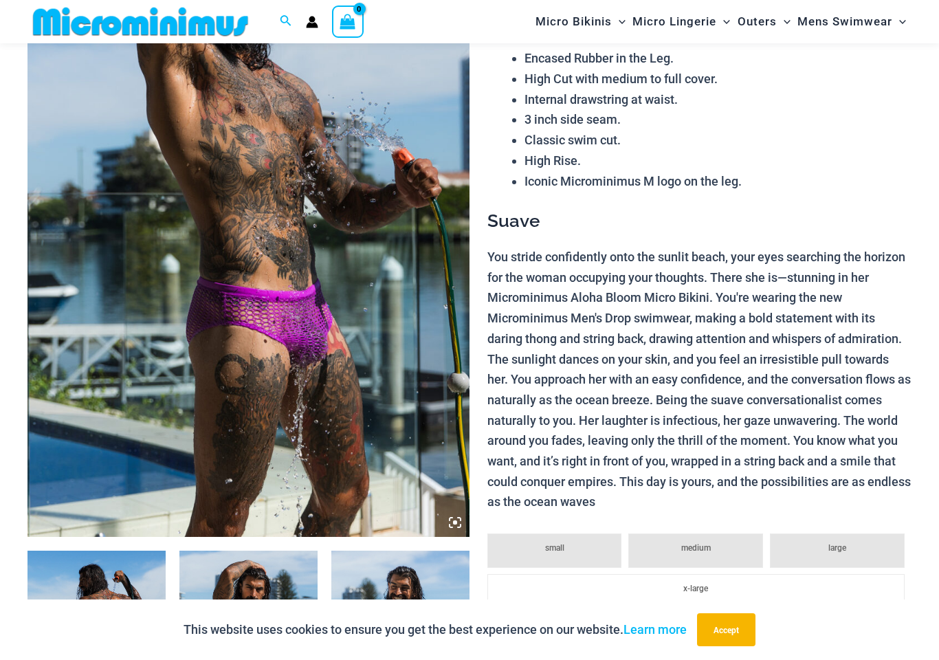
click at [287, 295] on img at bounding box center [248, 205] width 442 height 663
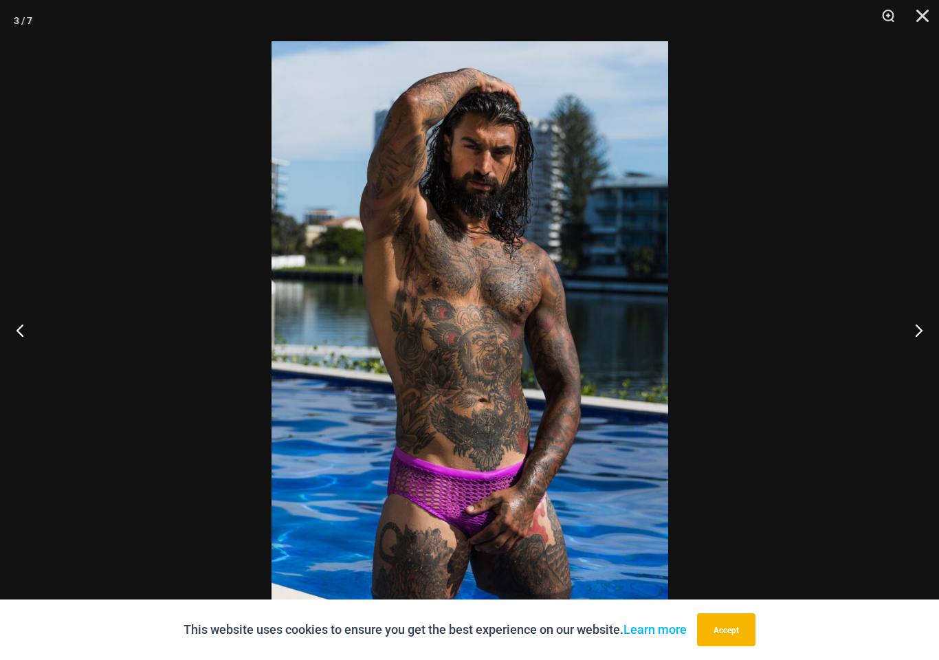
click at [921, 335] on button "Next" at bounding box center [913, 329] width 52 height 69
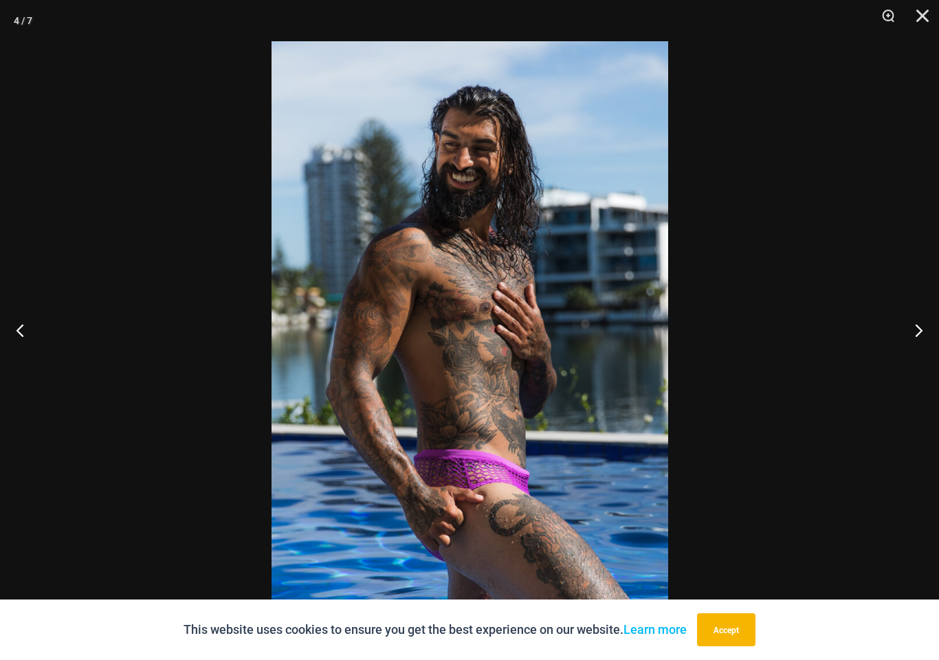
click at [922, 333] on button "Next" at bounding box center [913, 329] width 52 height 69
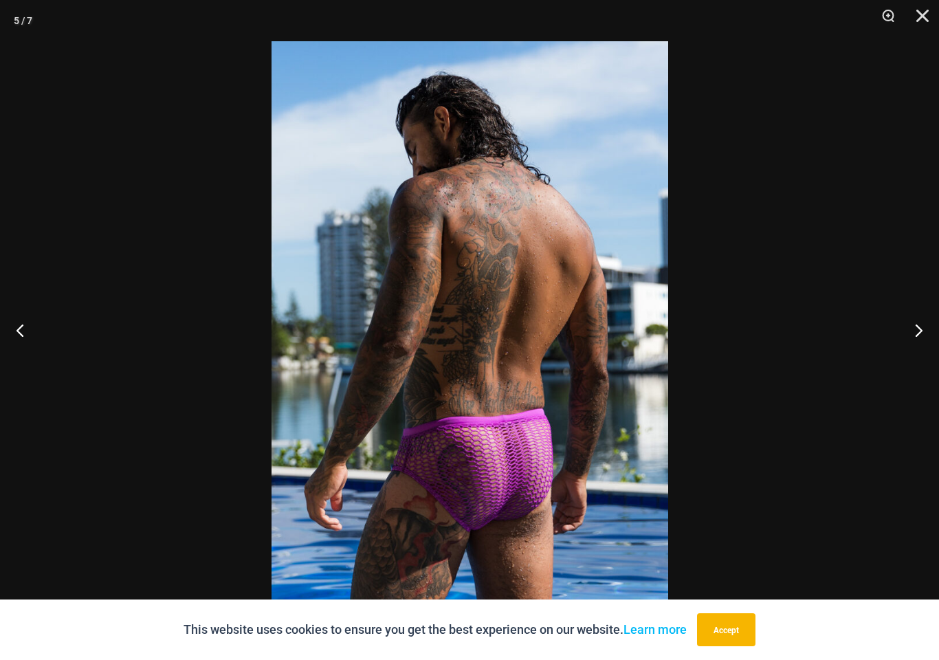
click at [926, 331] on button "Next" at bounding box center [913, 329] width 52 height 69
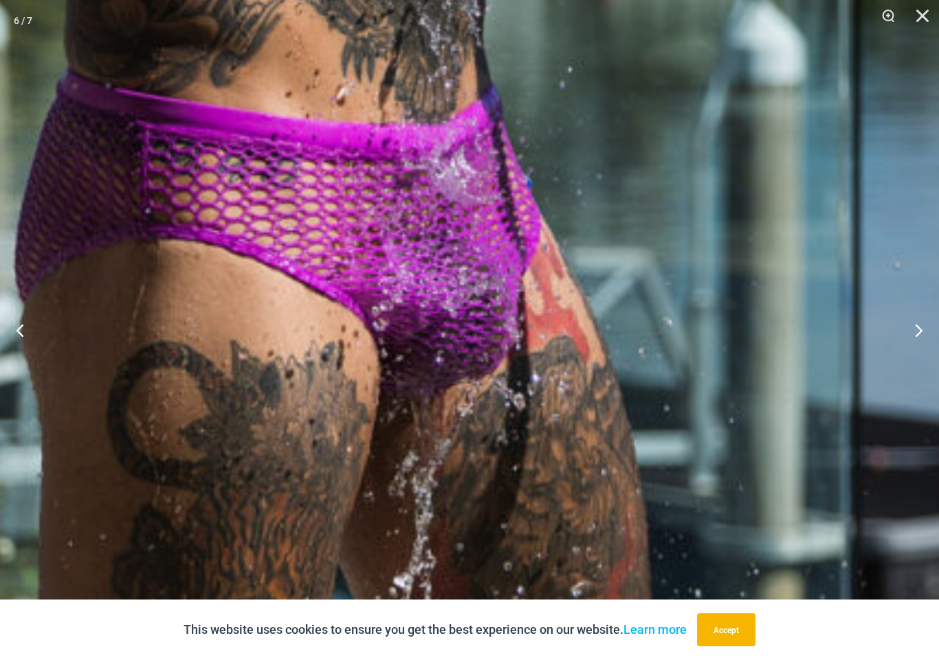
click at [915, 335] on button "Next" at bounding box center [913, 329] width 52 height 69
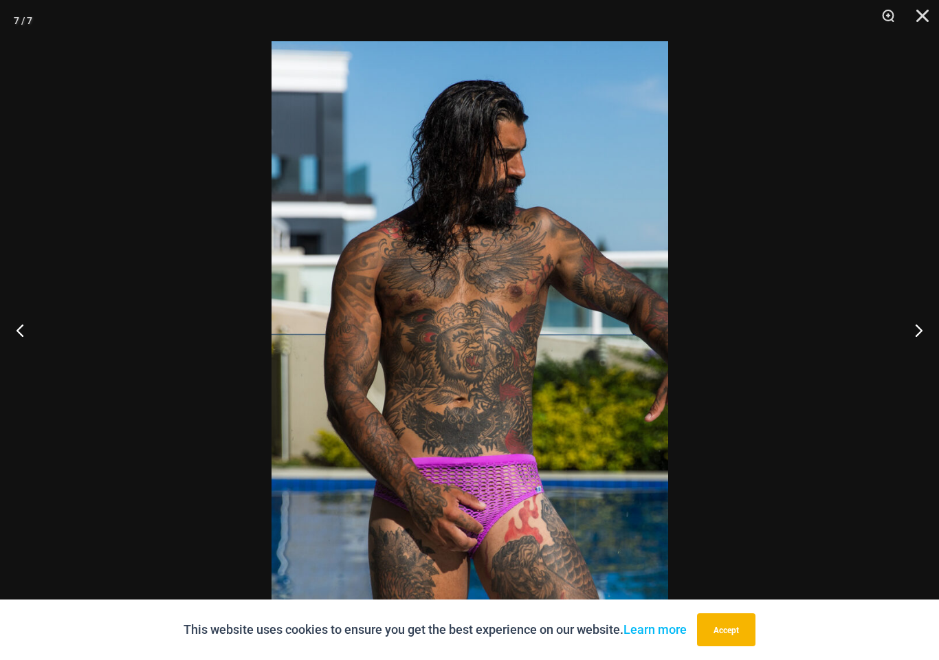
click at [919, 338] on button "Next" at bounding box center [913, 329] width 52 height 69
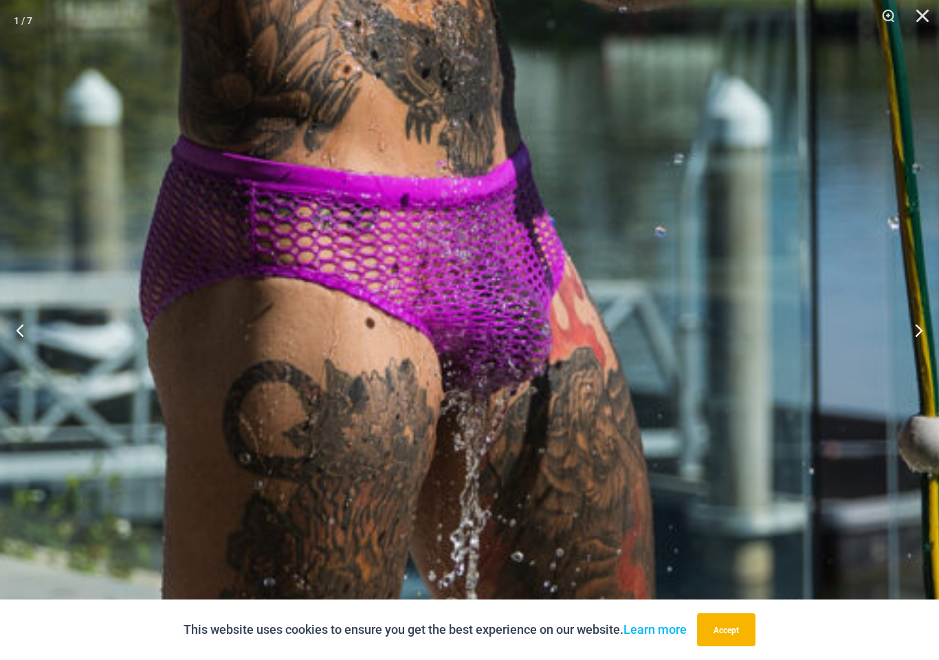
click at [918, 337] on button "Next" at bounding box center [913, 329] width 52 height 69
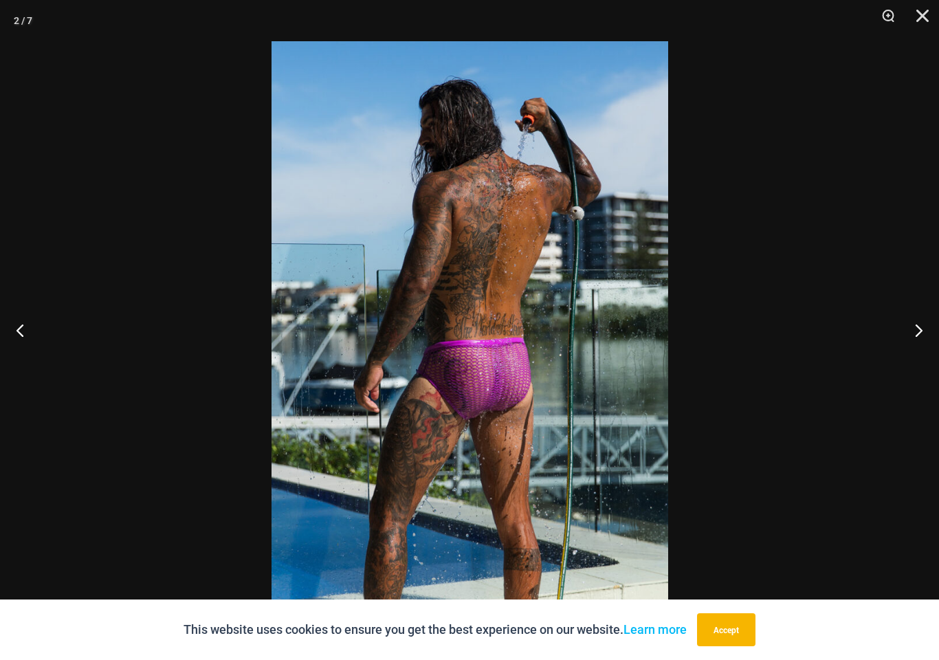
click at [919, 337] on button "Next" at bounding box center [913, 329] width 52 height 69
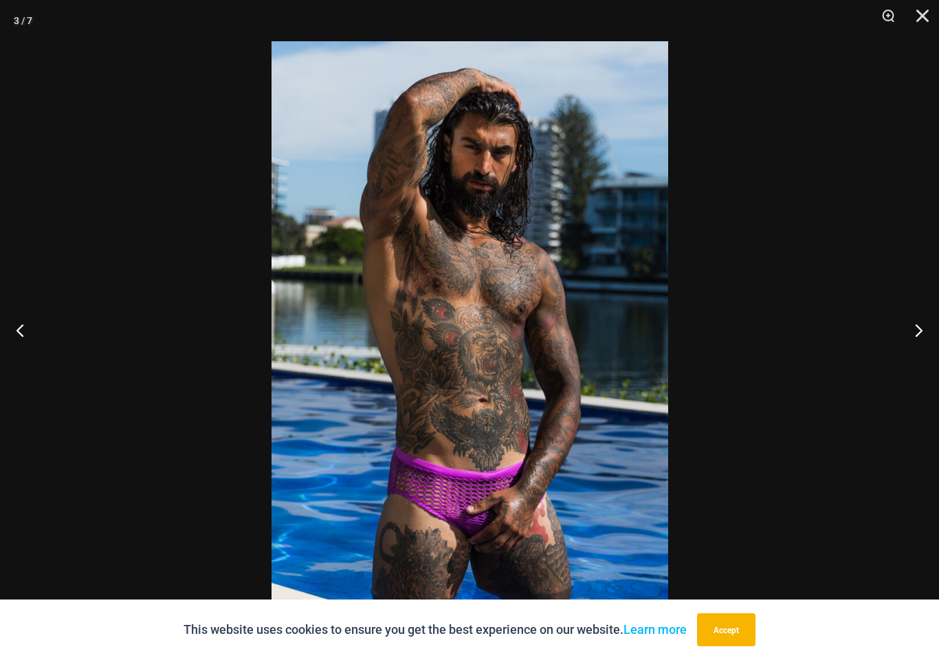
click at [36, 331] on button "Previous" at bounding box center [26, 329] width 52 height 69
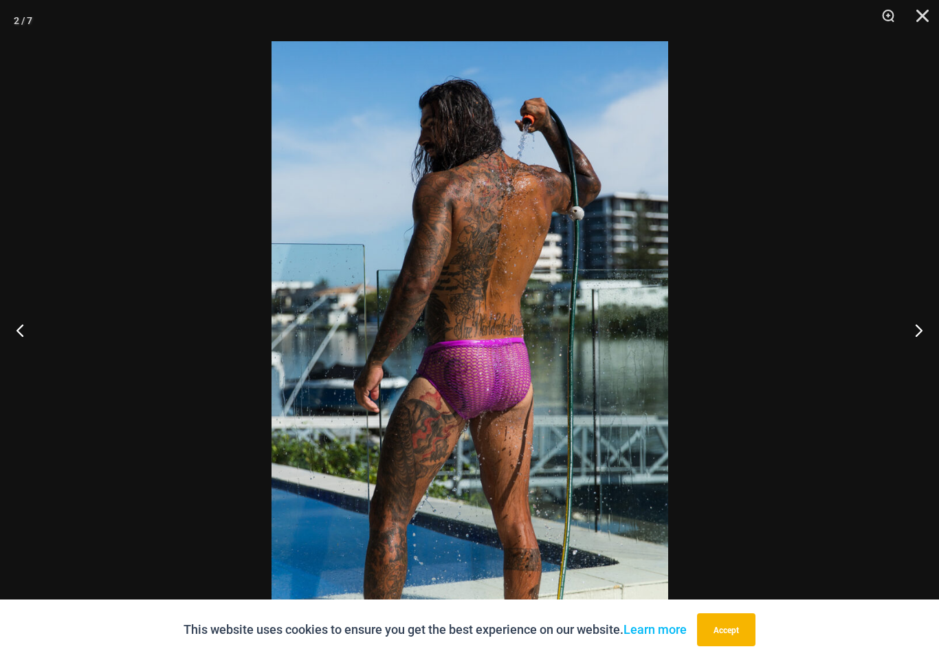
click at [924, 332] on button "Next" at bounding box center [913, 329] width 52 height 69
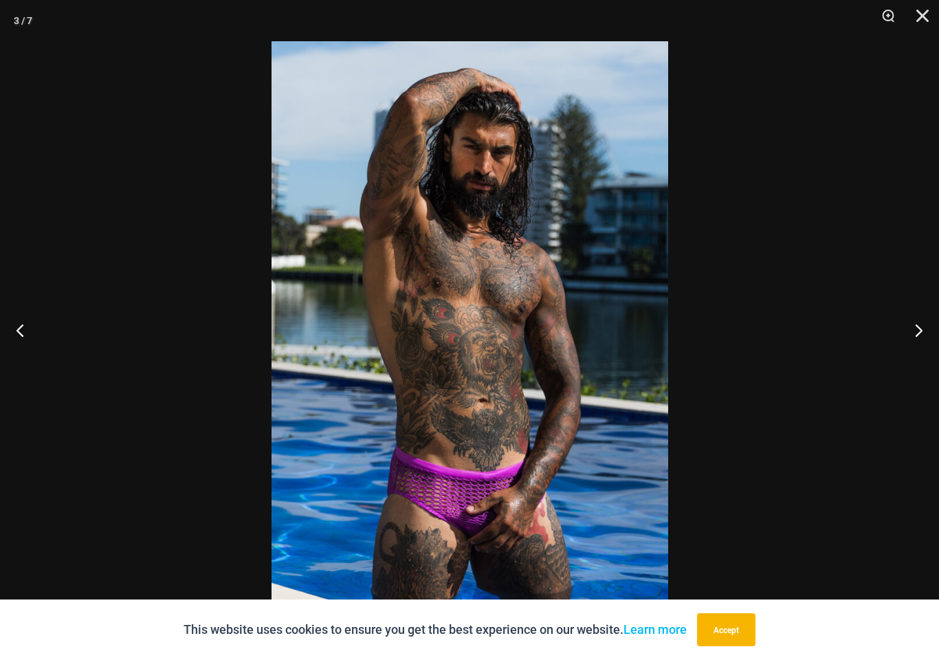
click at [915, 350] on button "Next" at bounding box center [913, 329] width 52 height 69
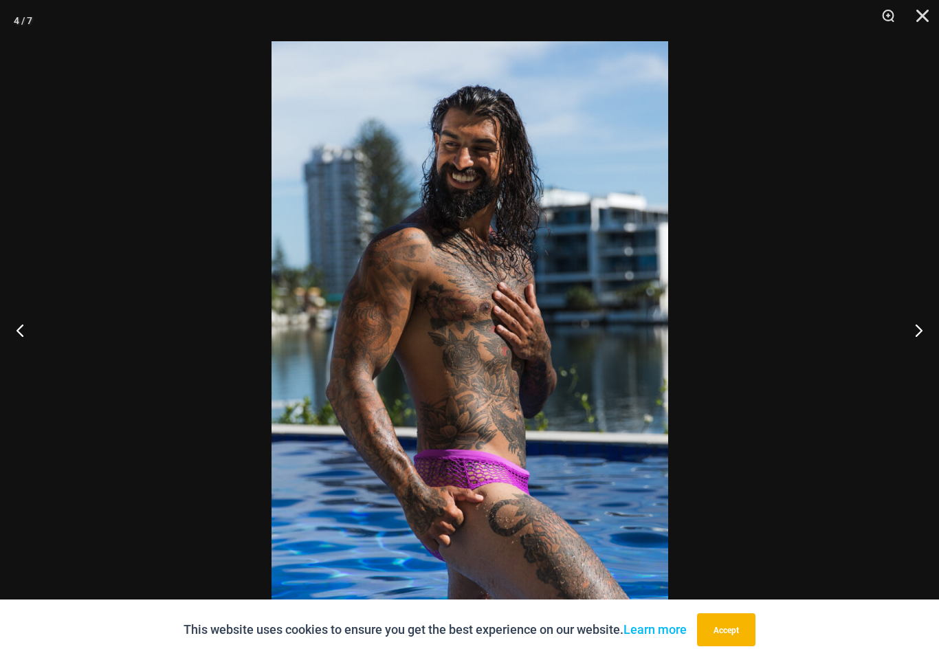
click at [911, 347] on button "Next" at bounding box center [913, 329] width 52 height 69
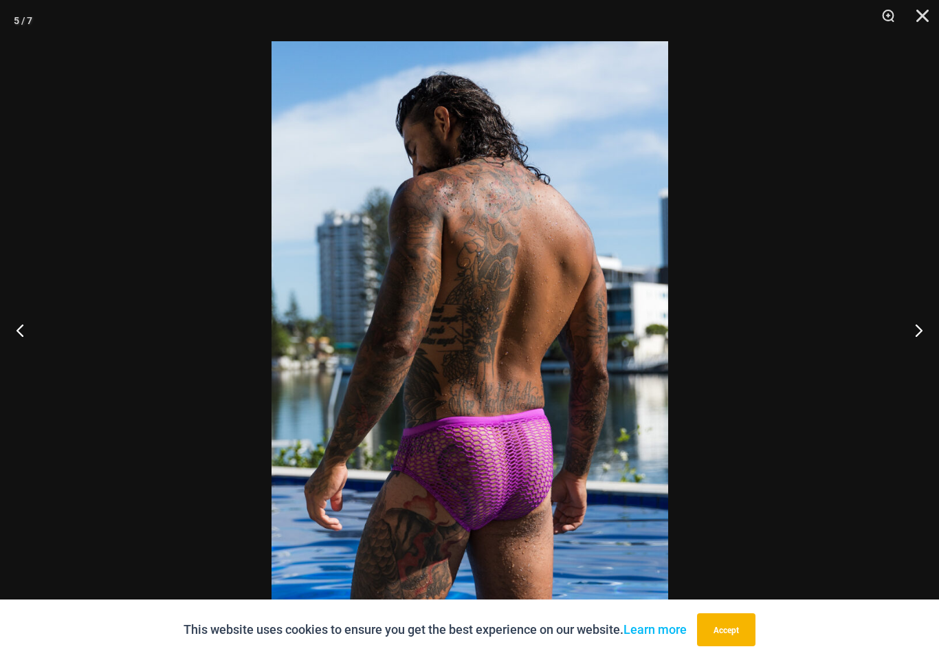
click at [912, 346] on button "Next" at bounding box center [913, 329] width 52 height 69
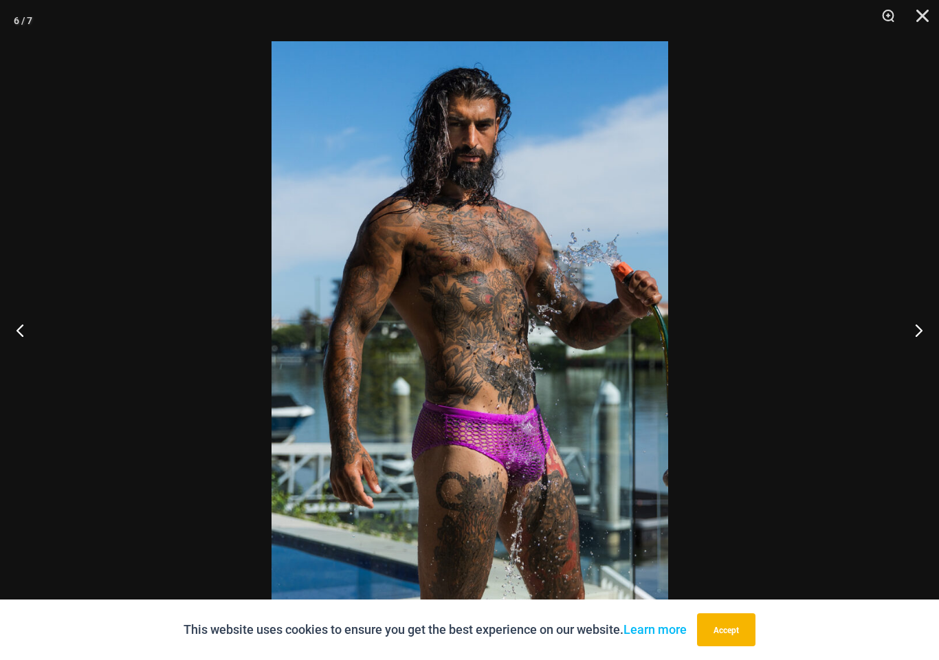
click at [910, 348] on button "Next" at bounding box center [913, 329] width 52 height 69
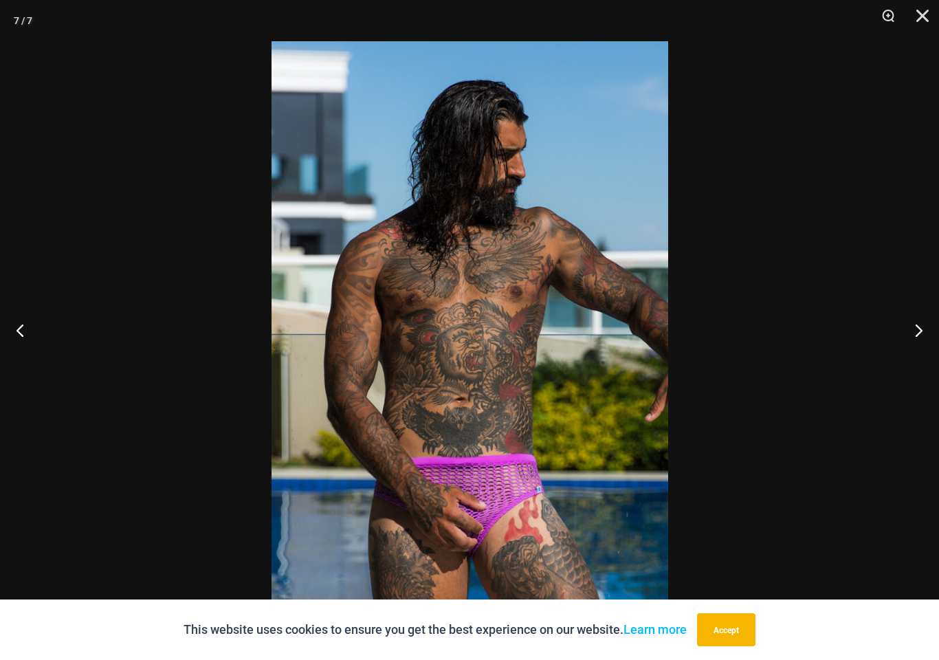
click at [908, 349] on button "Next" at bounding box center [913, 329] width 52 height 69
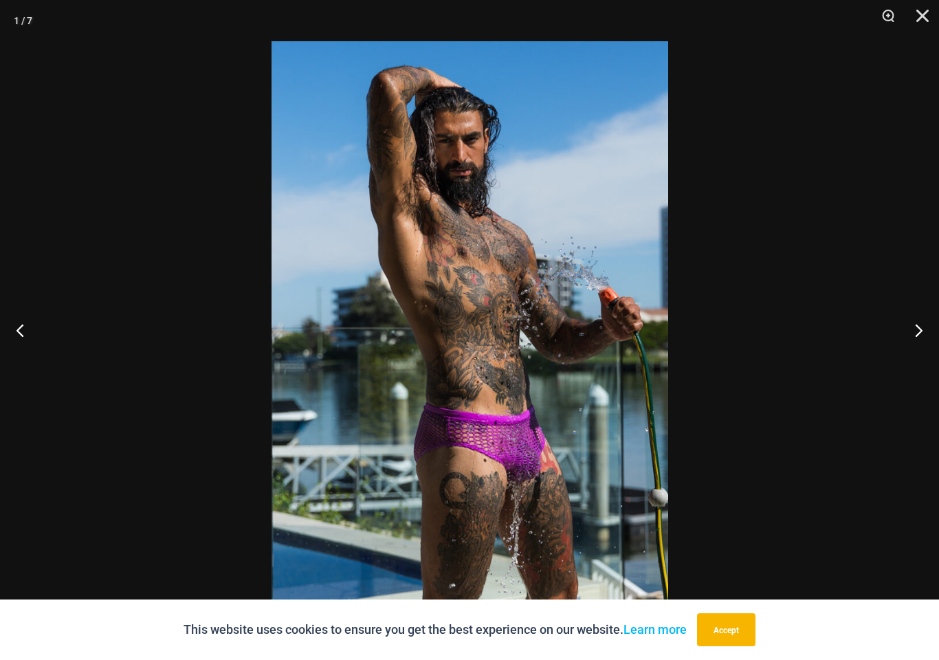
click at [909, 350] on button "Next" at bounding box center [913, 329] width 52 height 69
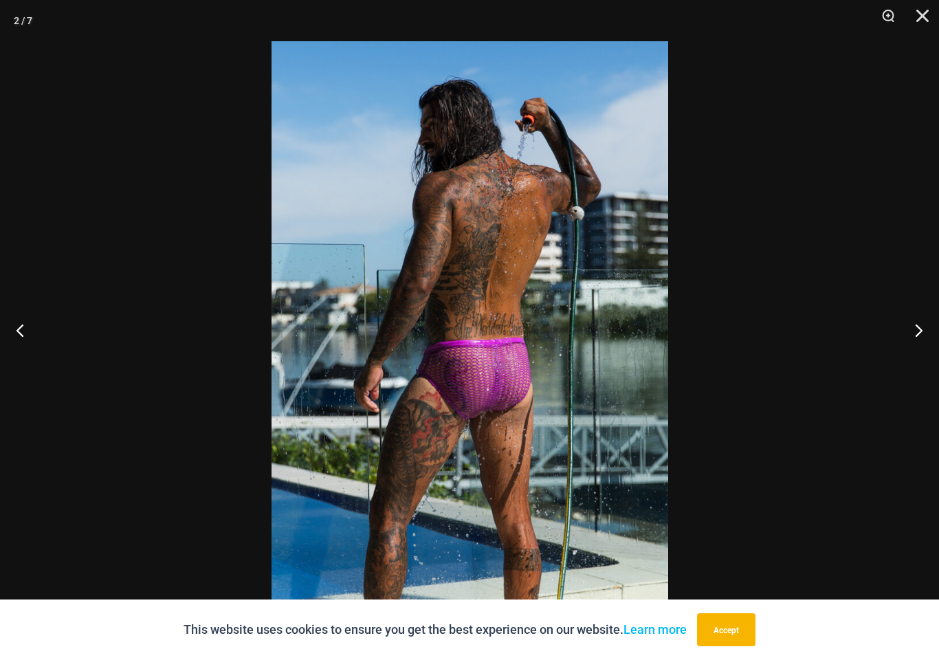
click at [893, 364] on button "Next" at bounding box center [913, 329] width 52 height 69
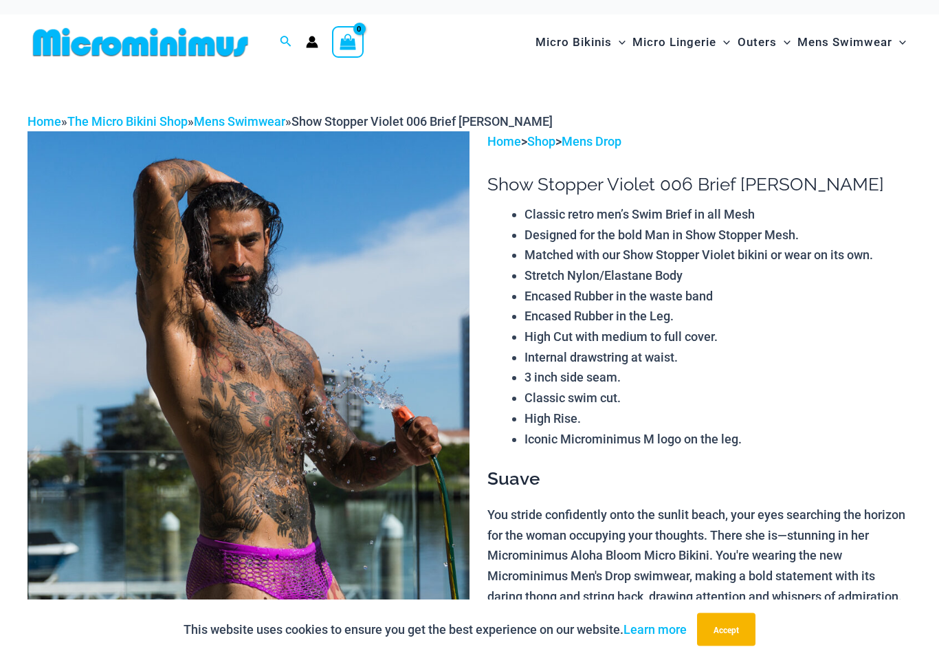
scroll to position [0, 0]
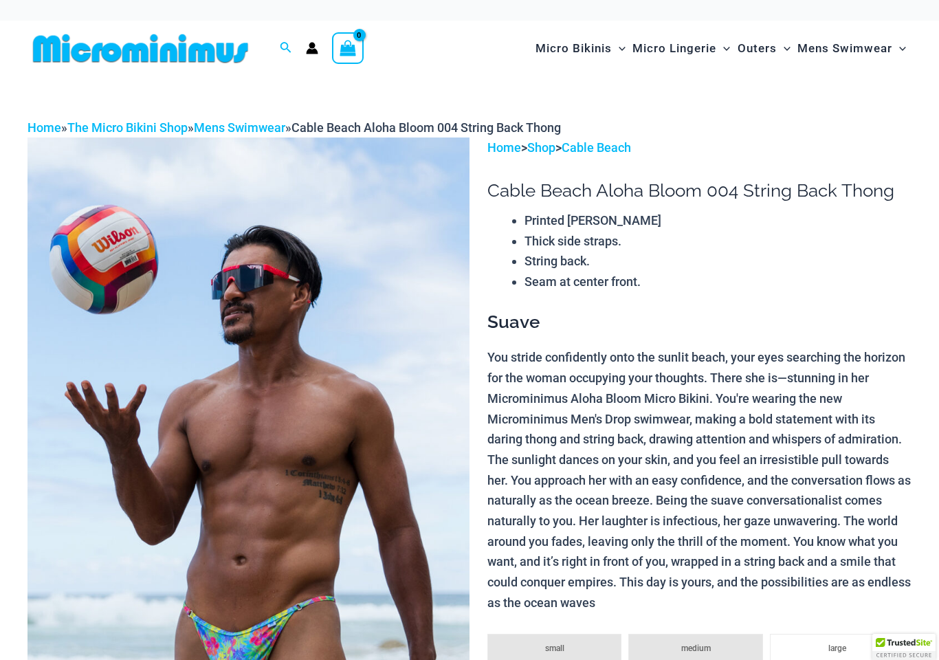
click at [146, 390] on img at bounding box center [248, 468] width 442 height 663
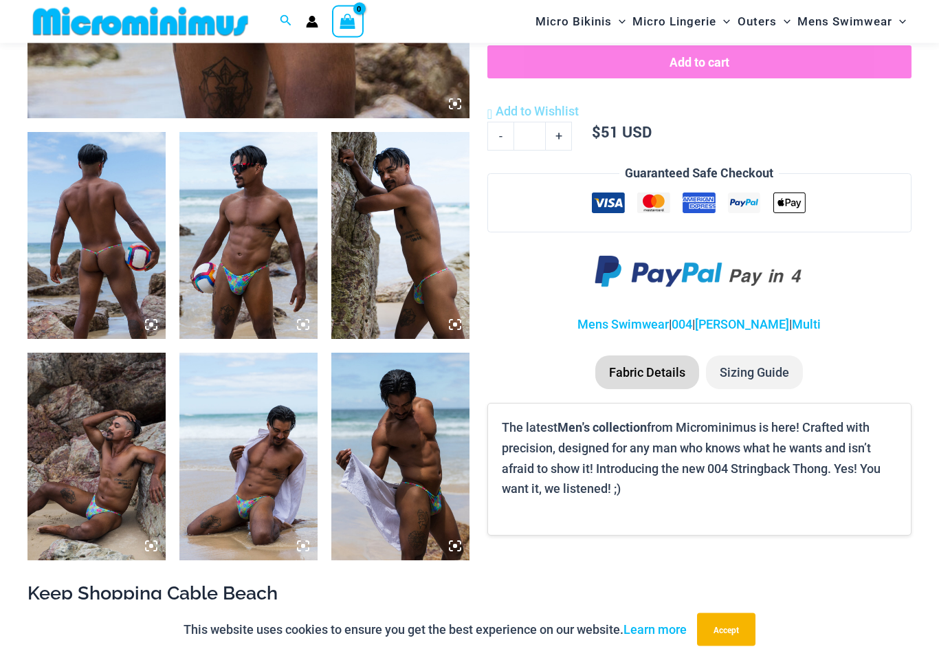
scroll to position [670, 0]
click at [70, 247] on img at bounding box center [96, 235] width 138 height 207
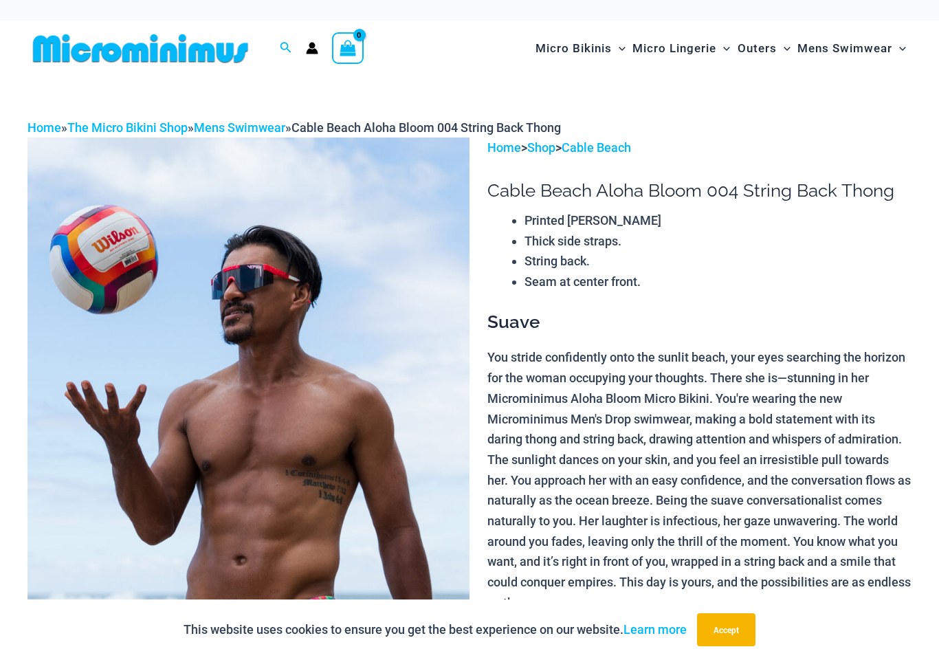
click at [56, 49] on img at bounding box center [140, 48] width 226 height 31
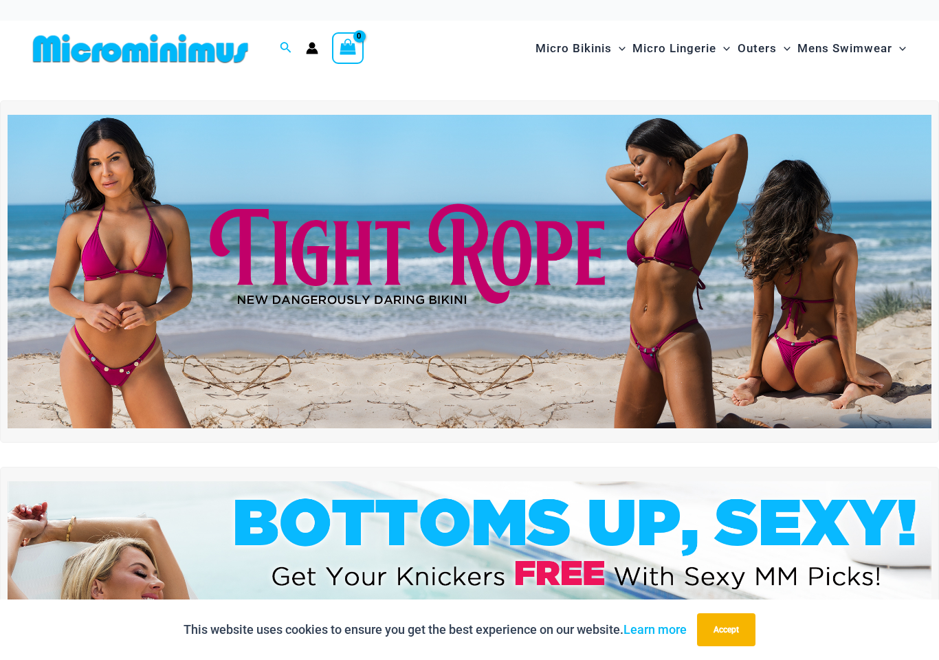
click at [126, 54] on img at bounding box center [140, 48] width 226 height 31
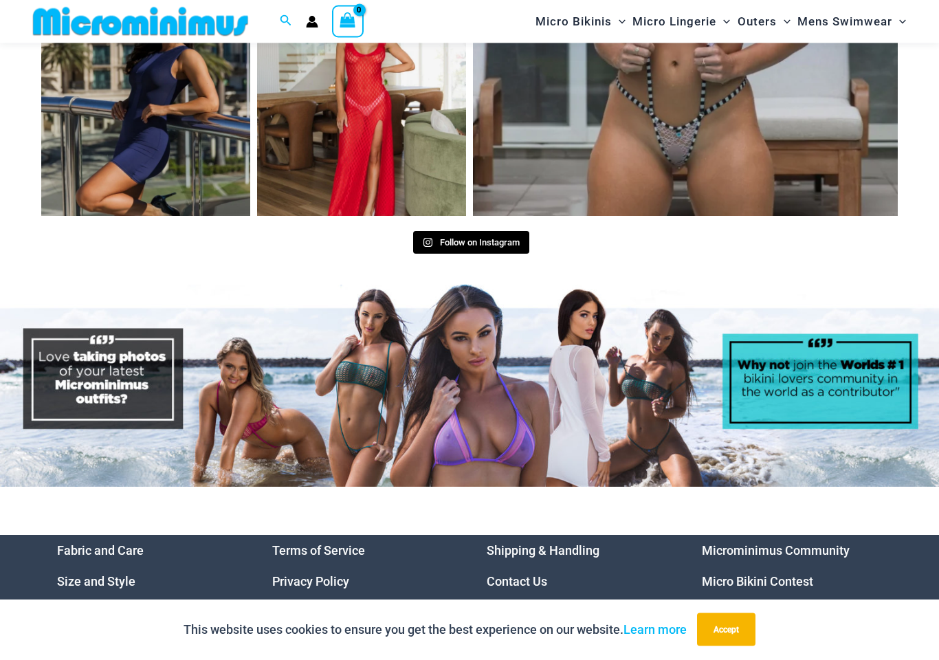
scroll to position [5565, 0]
click at [820, 546] on link "Microminimus Community" at bounding box center [776, 550] width 148 height 14
